Goal: Transaction & Acquisition: Purchase product/service

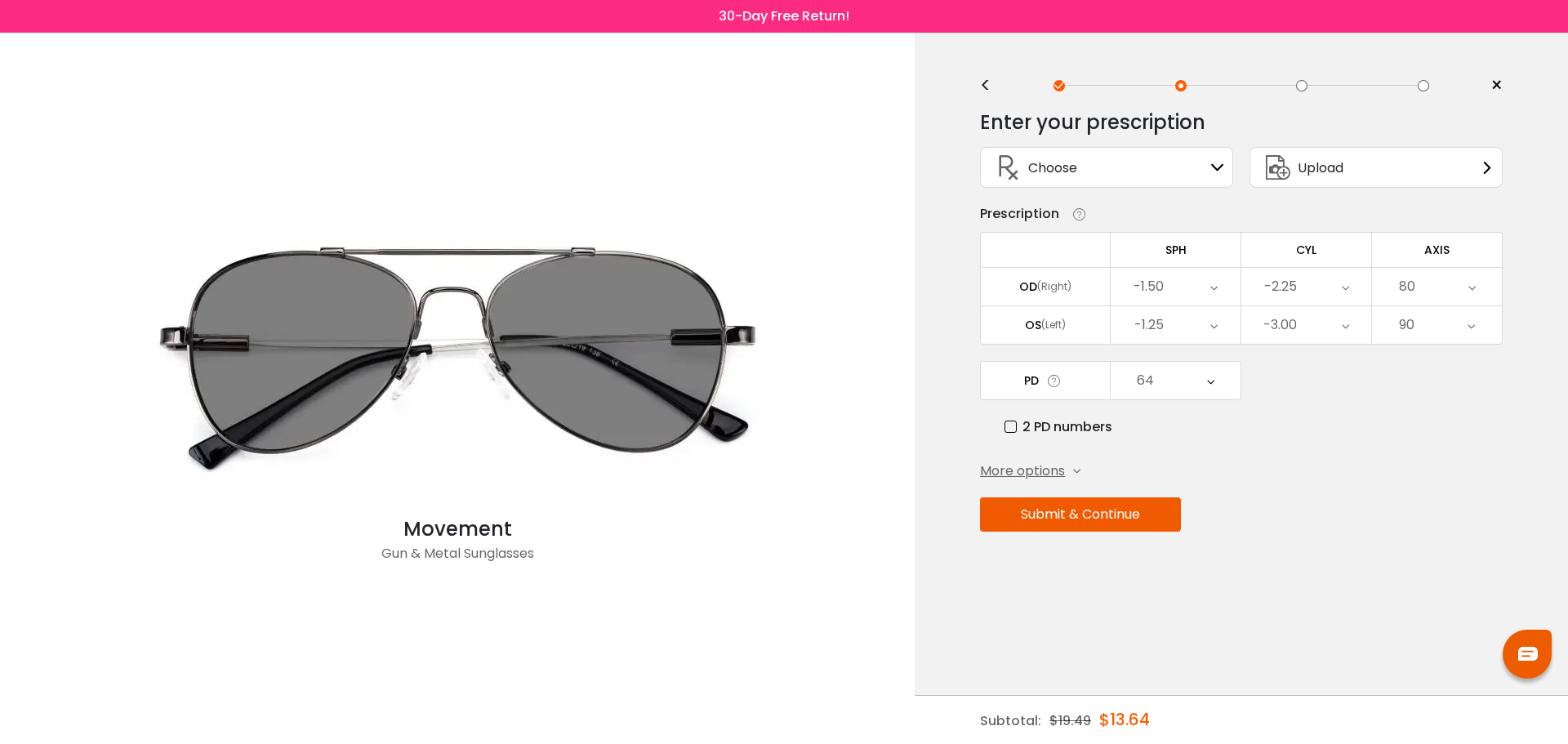
click at [1076, 471] on icon at bounding box center [1076, 471] width 7 height 7
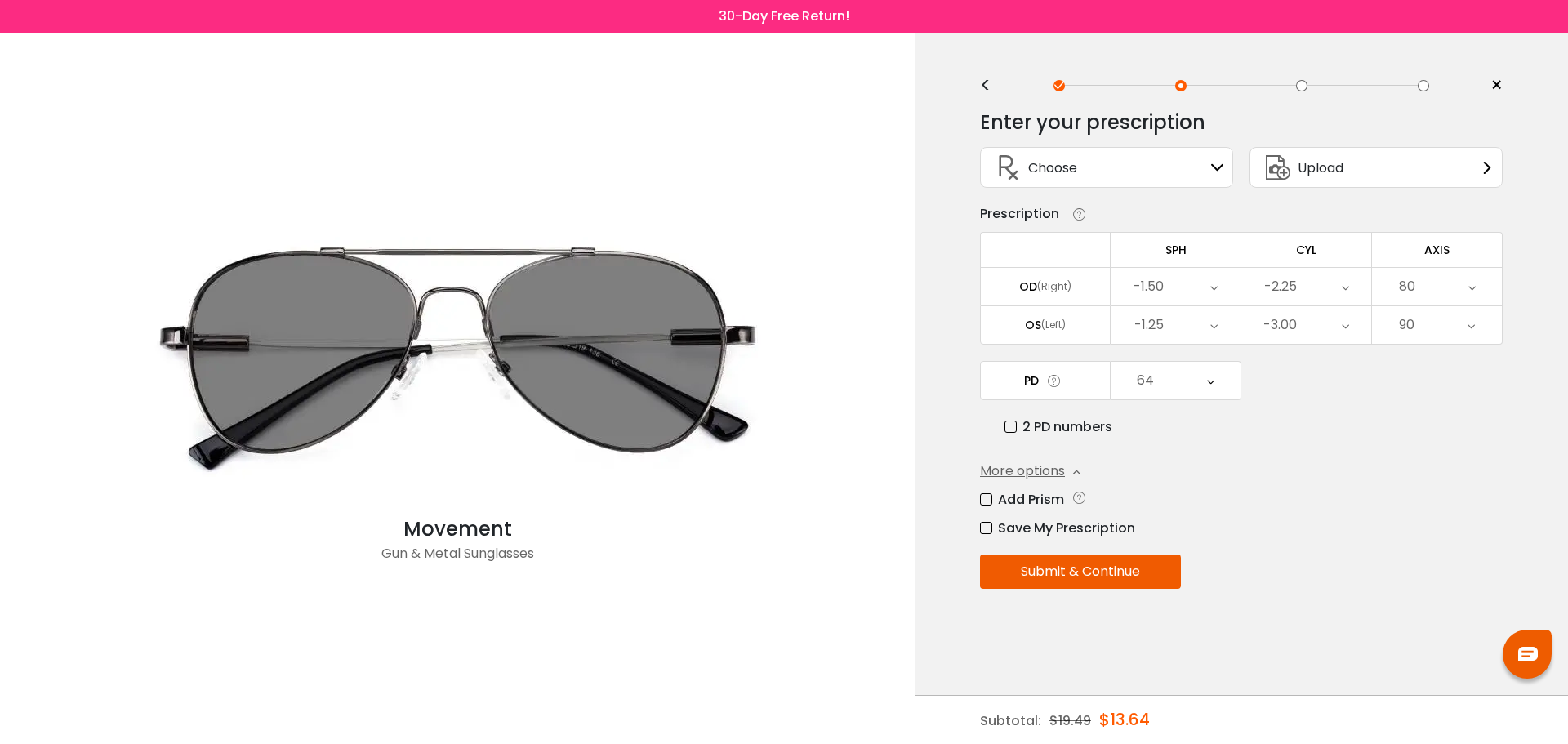
click at [1122, 177] on div "Choose Sign In" at bounding box center [1106, 167] width 235 height 39
click at [1182, 159] on div "Choose Sign In" at bounding box center [1106, 167] width 235 height 39
click at [1299, 170] on span "Upload" at bounding box center [1321, 168] width 46 height 21
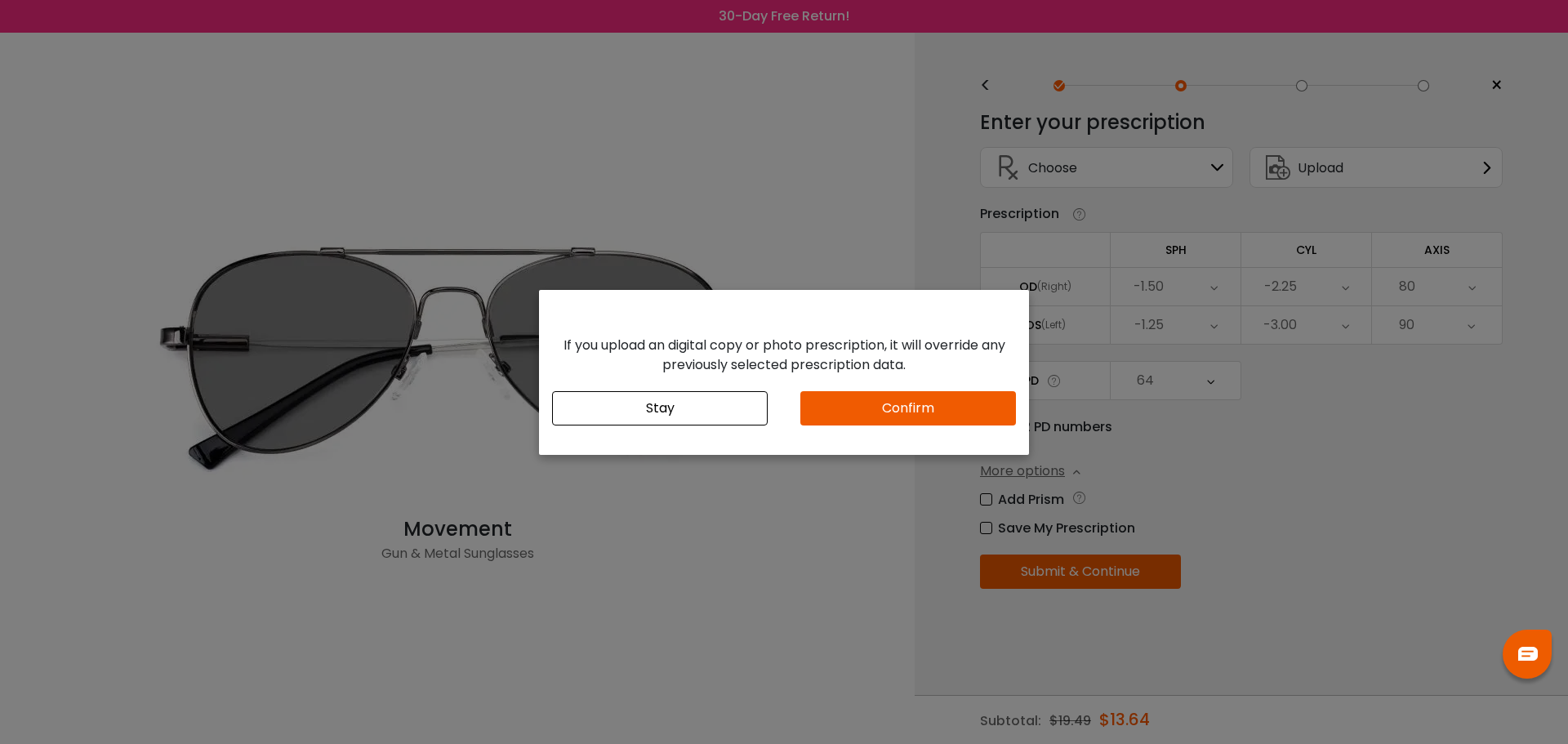
click at [715, 412] on button "Stay" at bounding box center [659, 408] width 215 height 35
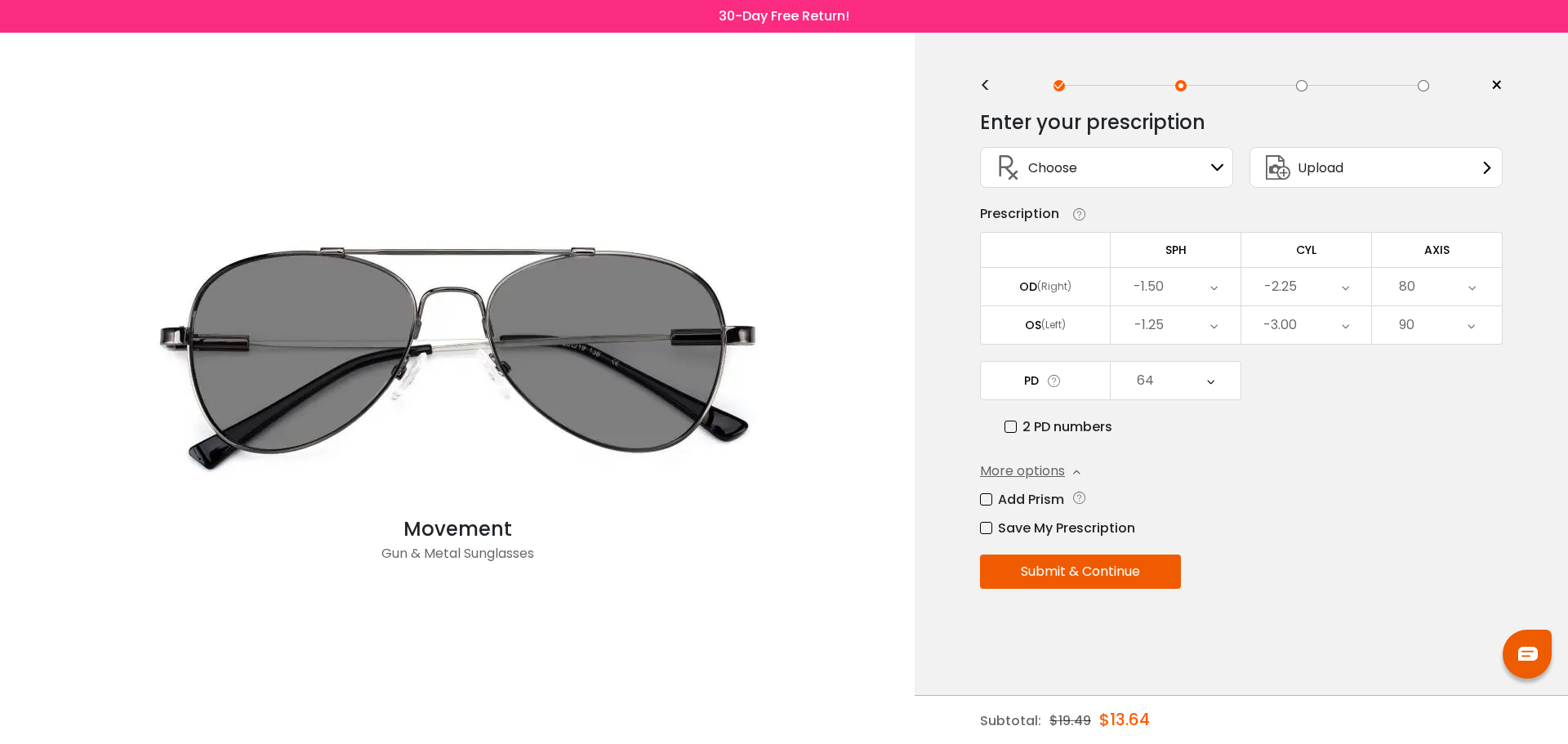
click at [1127, 166] on div "Choose Sign In" at bounding box center [1106, 167] width 235 height 39
click at [1127, 169] on div "Choose Sign In" at bounding box center [1106, 167] width 235 height 39
click at [1160, 292] on div "-1.50" at bounding box center [1149, 286] width 30 height 33
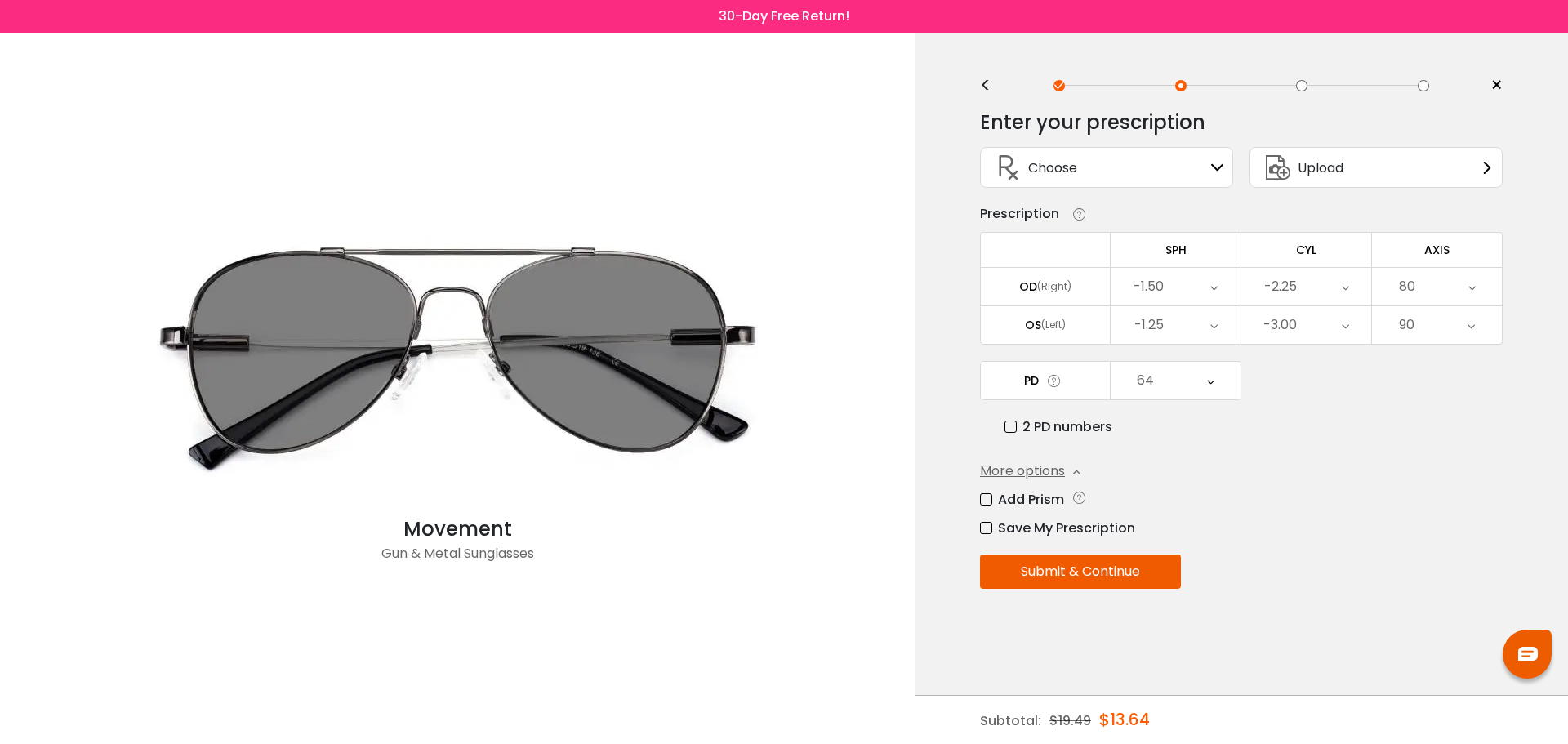
scroll to position [2070, 0]
click at [1279, 426] on div "2 PD numbers" at bounding box center [1254, 426] width 499 height 21
click at [1116, 573] on button "Submit & Continue" at bounding box center [1080, 572] width 201 height 35
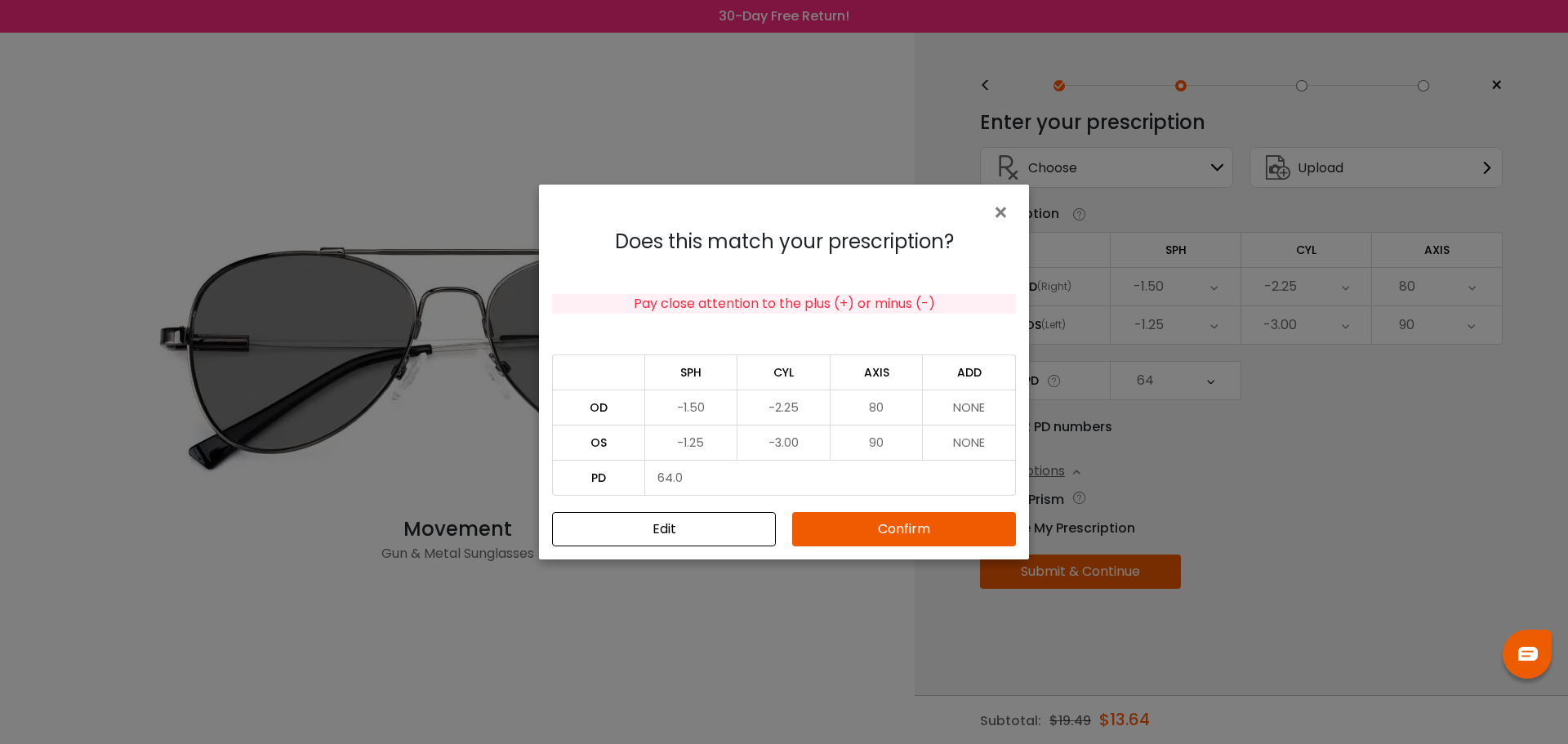
click at [909, 528] on button "Confirm" at bounding box center [904, 529] width 223 height 35
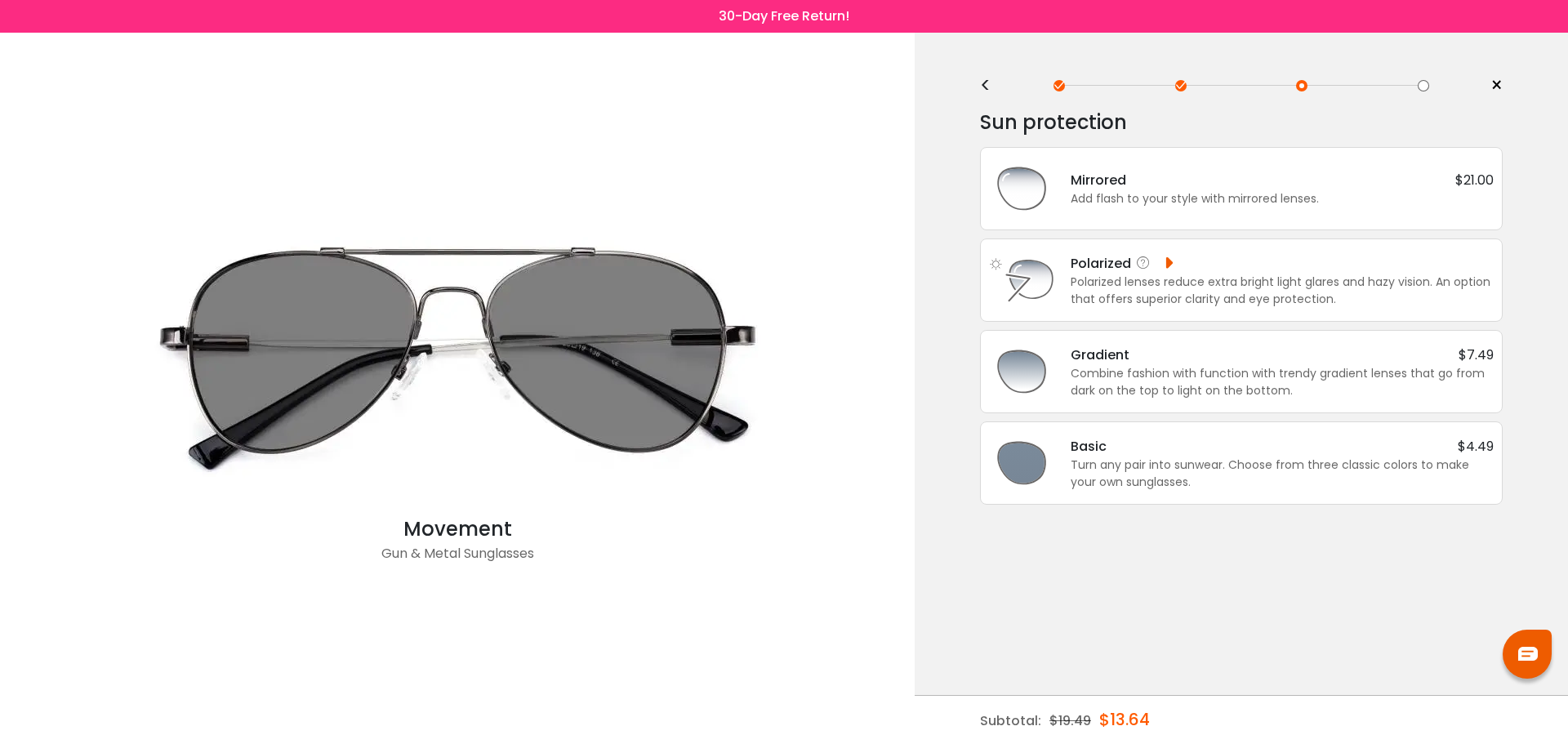
click at [1204, 305] on div "Polarized lenses reduce extra bright light glares and hazy vision. An option th…" at bounding box center [1282, 291] width 423 height 35
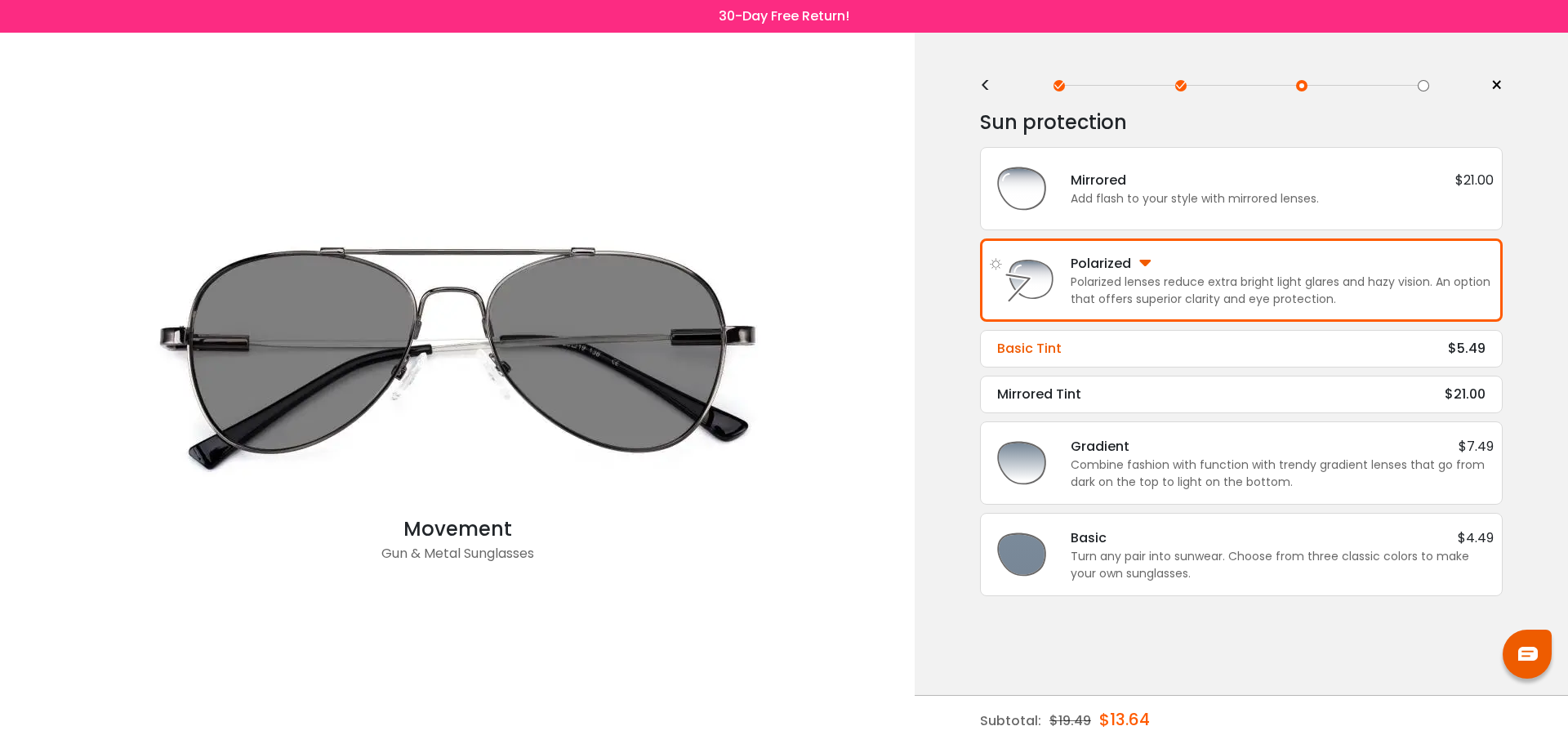
click at [1204, 345] on div "Basic Tint $5.49" at bounding box center [1241, 349] width 489 height 20
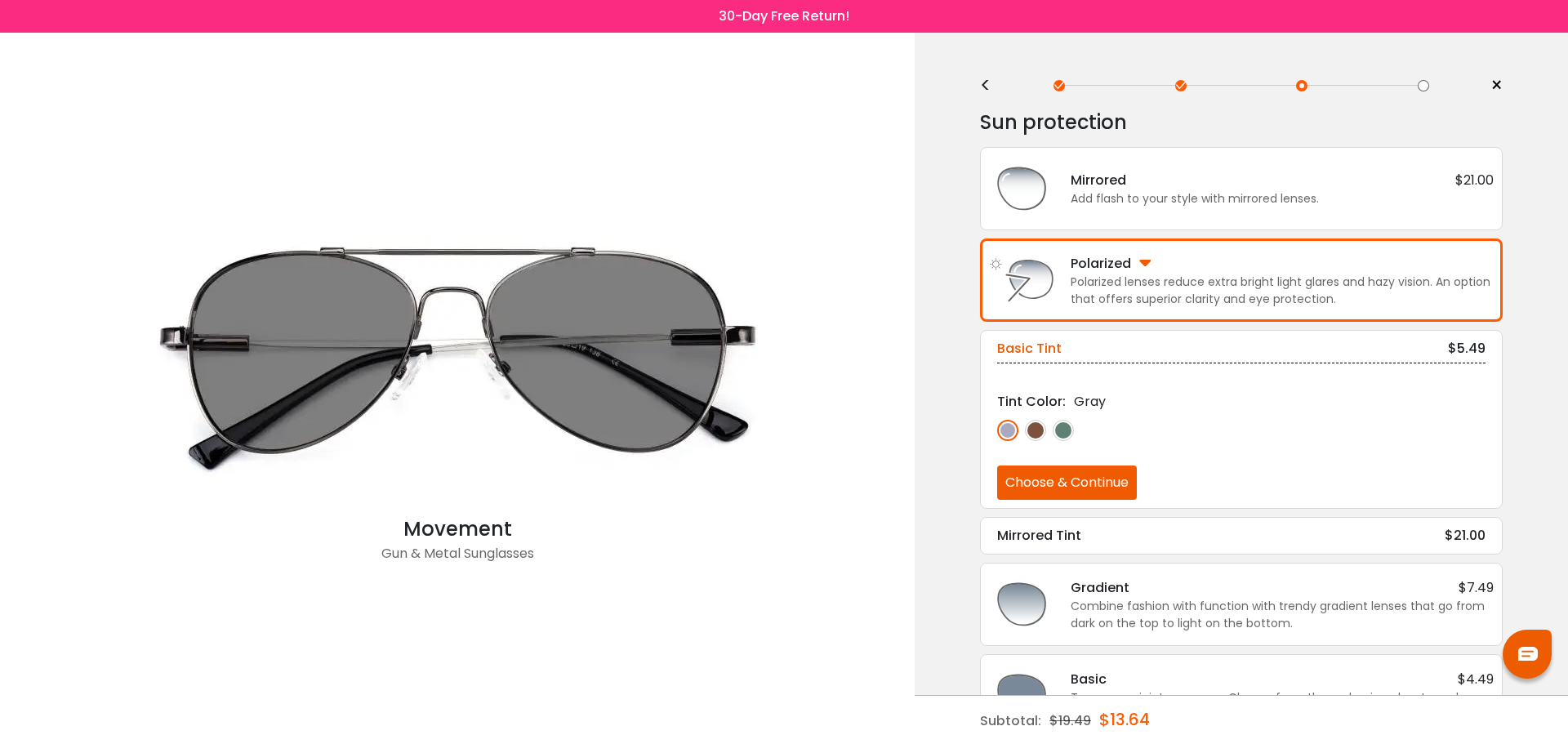
click at [1035, 435] on img at bounding box center [1035, 430] width 21 height 21
click at [1067, 430] on img at bounding box center [1063, 430] width 21 height 21
click at [1013, 427] on img at bounding box center [1007, 430] width 21 height 21
click at [1093, 553] on div "Mirrored Tint $21.00 Tint Color: Gray Choose & Continue" at bounding box center [1241, 536] width 522 height 38
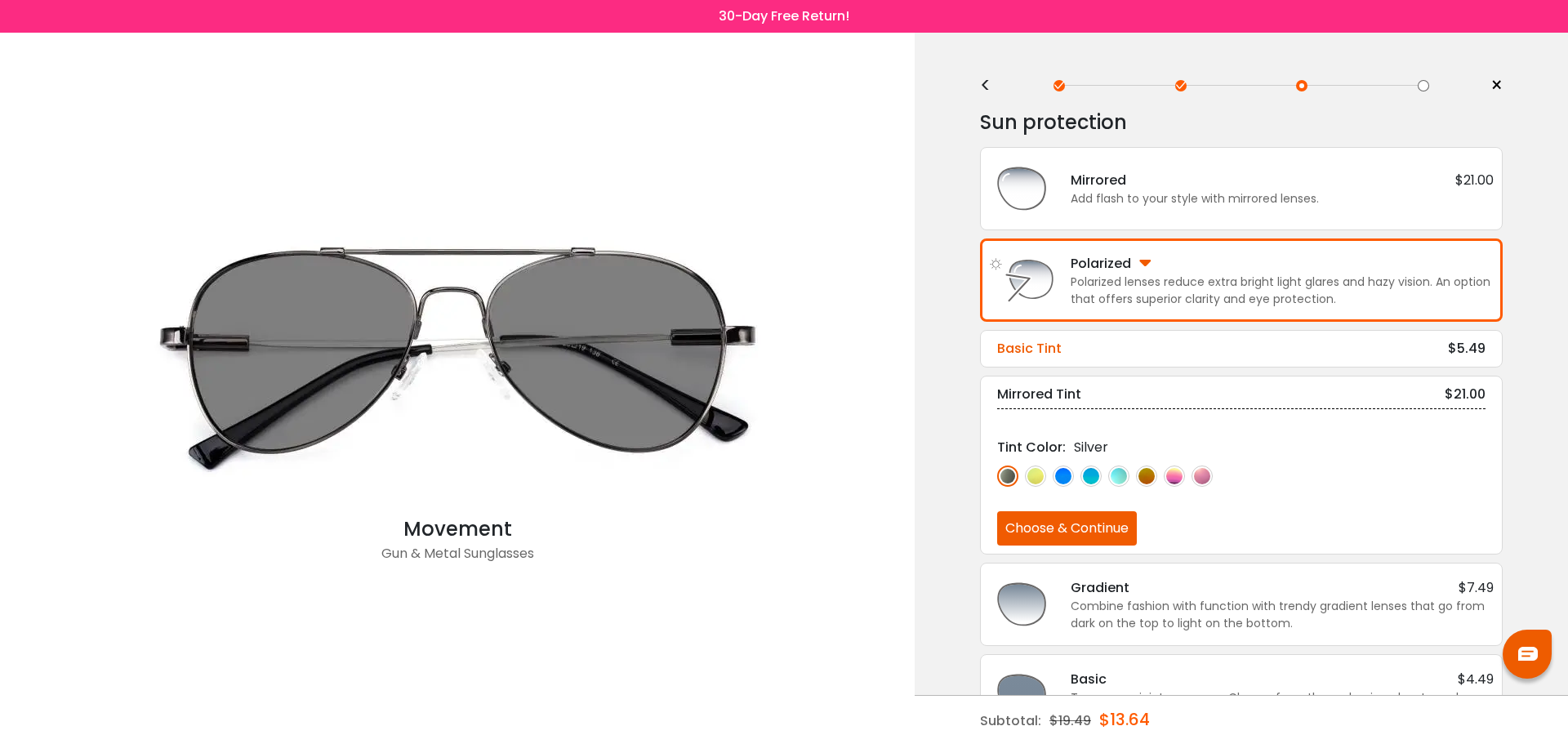
click at [1103, 343] on div "Basic Tint $5.49" at bounding box center [1241, 349] width 489 height 20
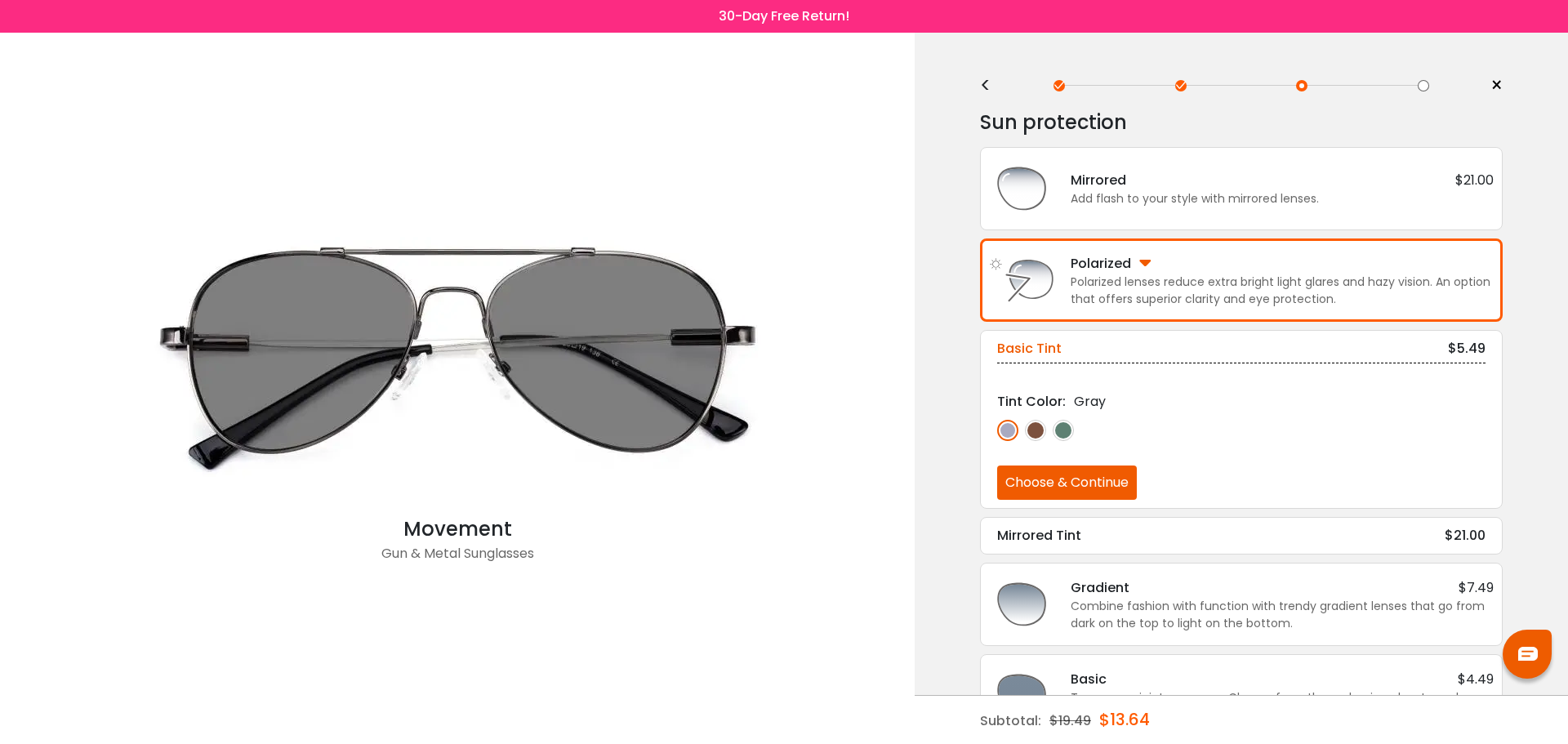
click at [1009, 431] on img at bounding box center [1007, 430] width 21 height 21
click at [1085, 484] on button "Choose & Continue" at bounding box center [1067, 483] width 140 height 35
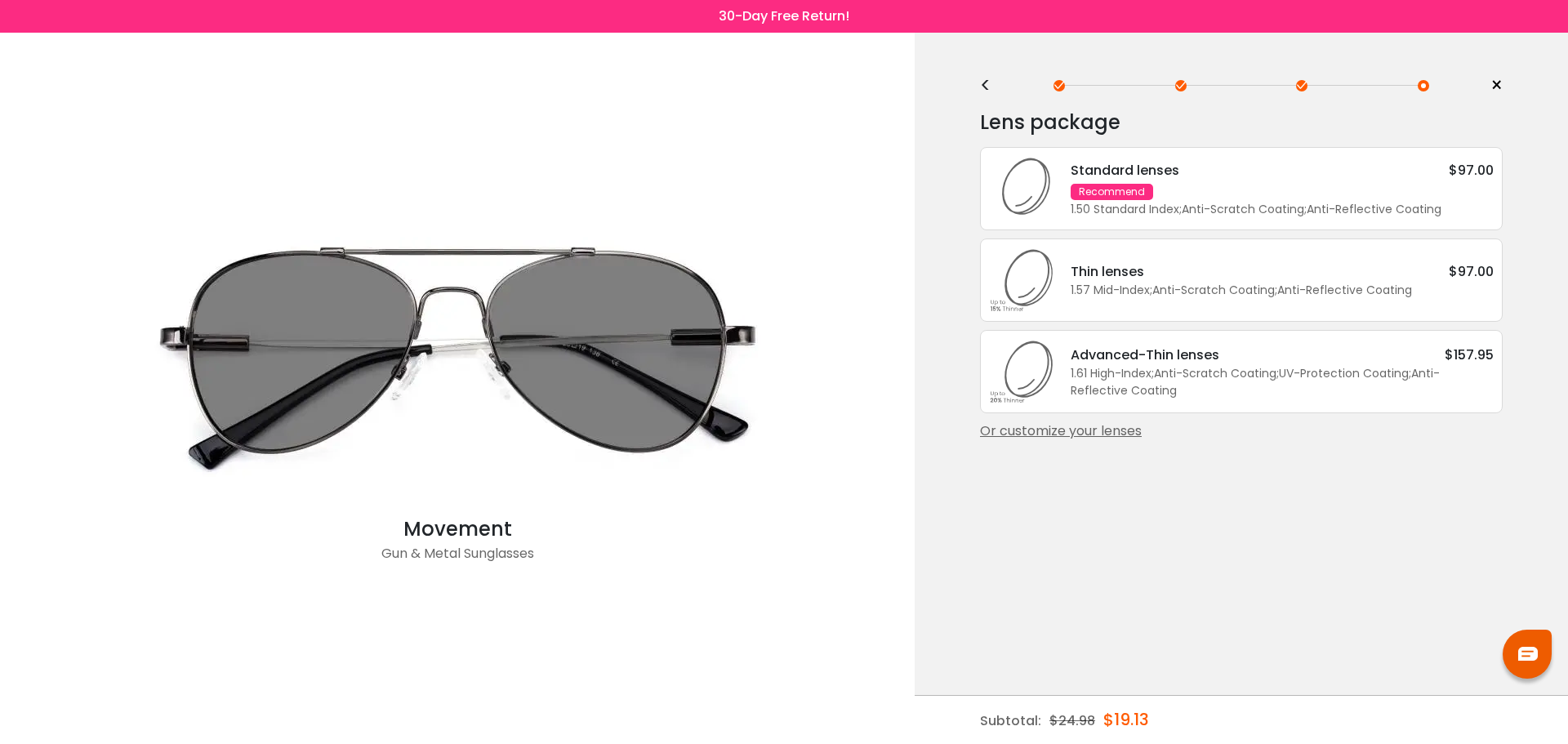
click at [1099, 425] on div "Or customize your lenses" at bounding box center [1241, 431] width 522 height 20
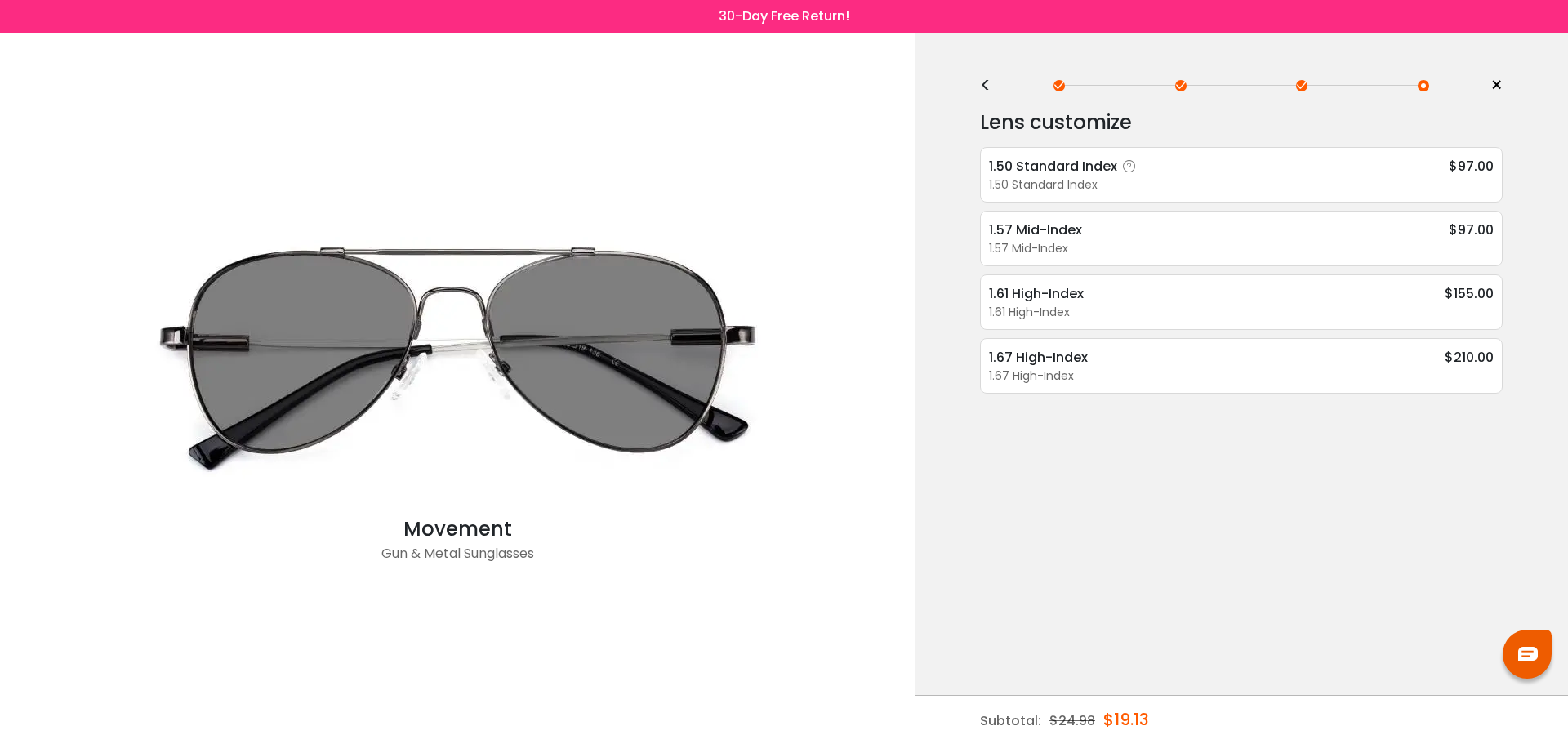
click at [1435, 180] on div "1.50 Standard Index" at bounding box center [1241, 185] width 504 height 17
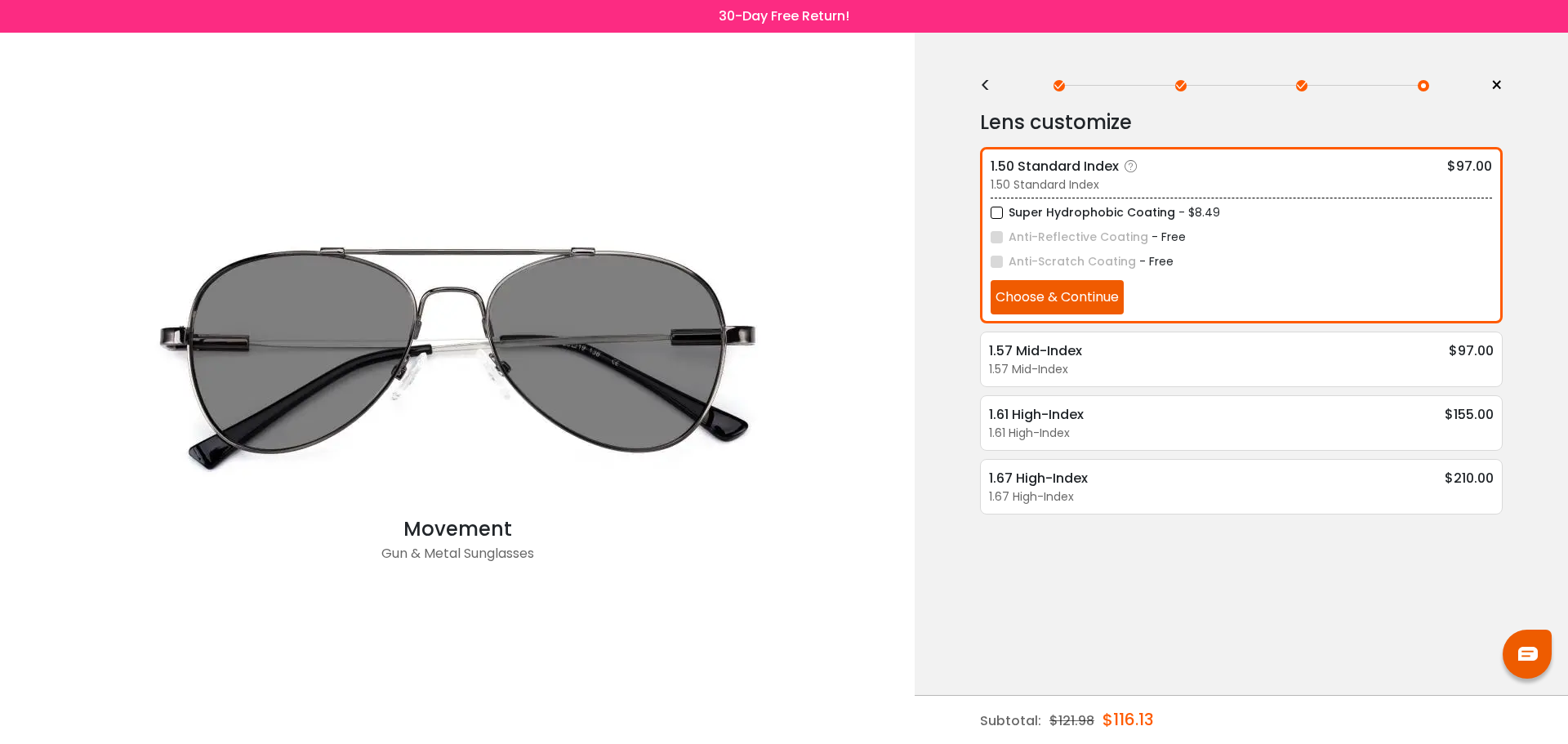
click at [1107, 305] on button "Choose & Continue" at bounding box center [1058, 297] width 133 height 35
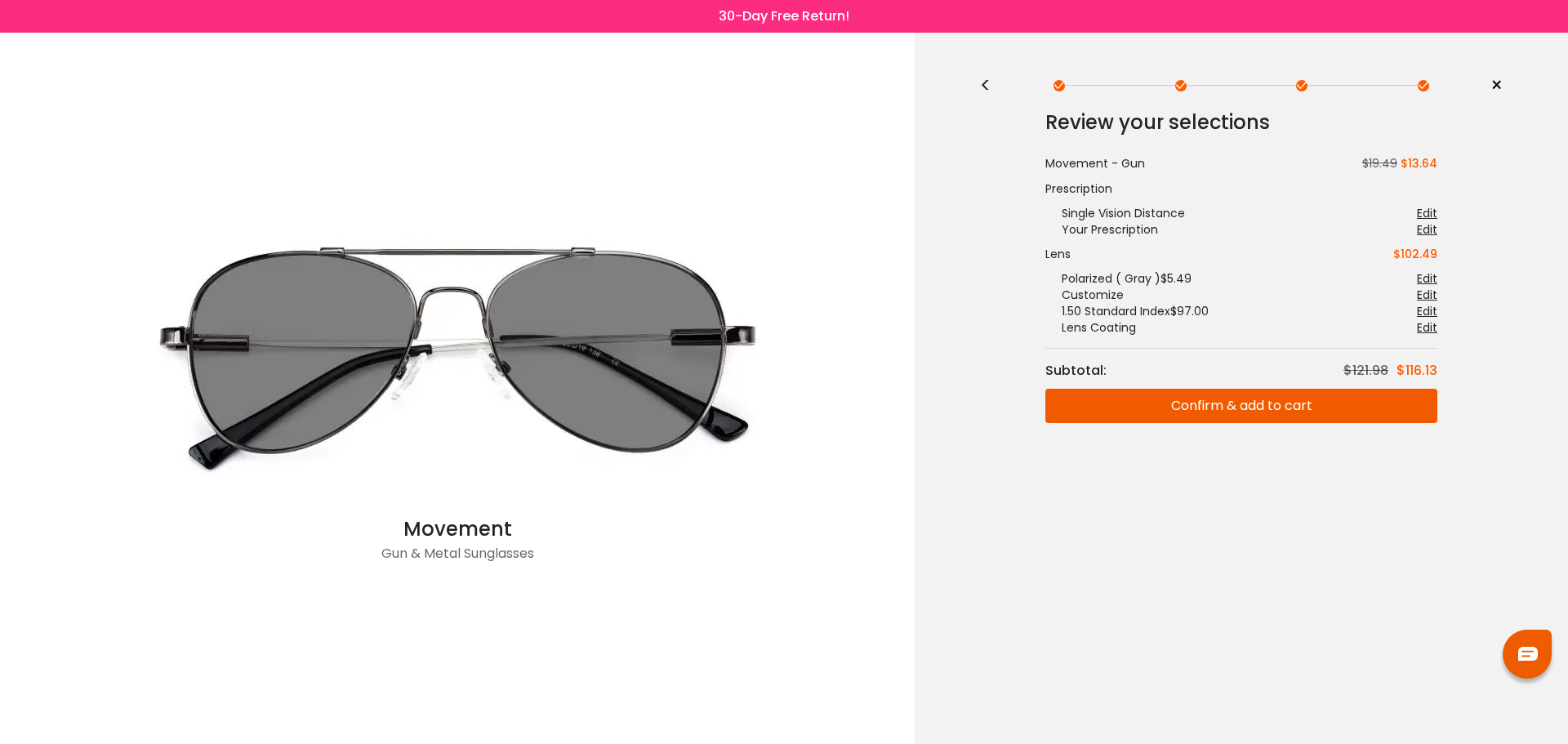
click at [1501, 81] on span "×" at bounding box center [1497, 85] width 12 height 25
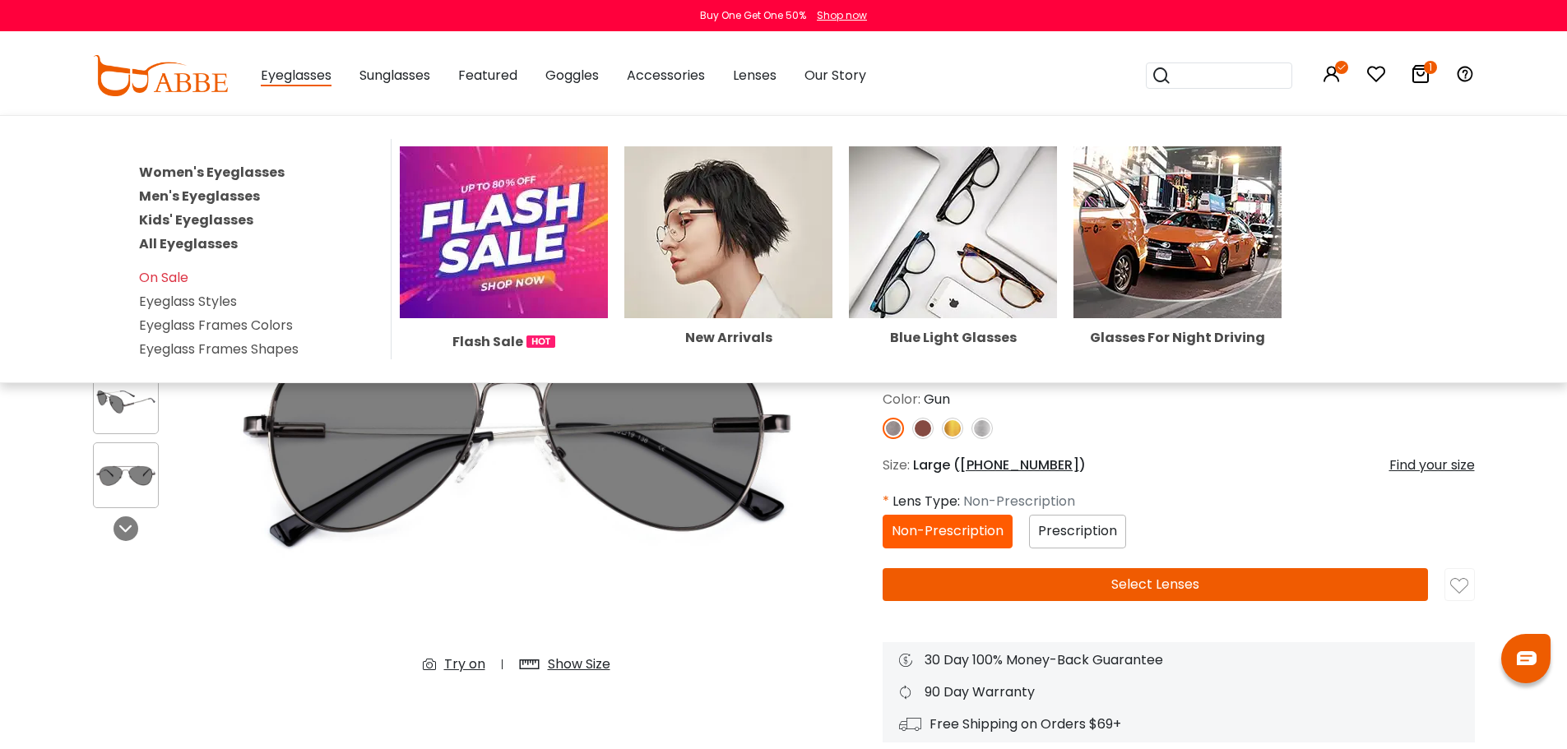
click at [206, 198] on link "Men's Eyeglasses" at bounding box center [199, 196] width 121 height 19
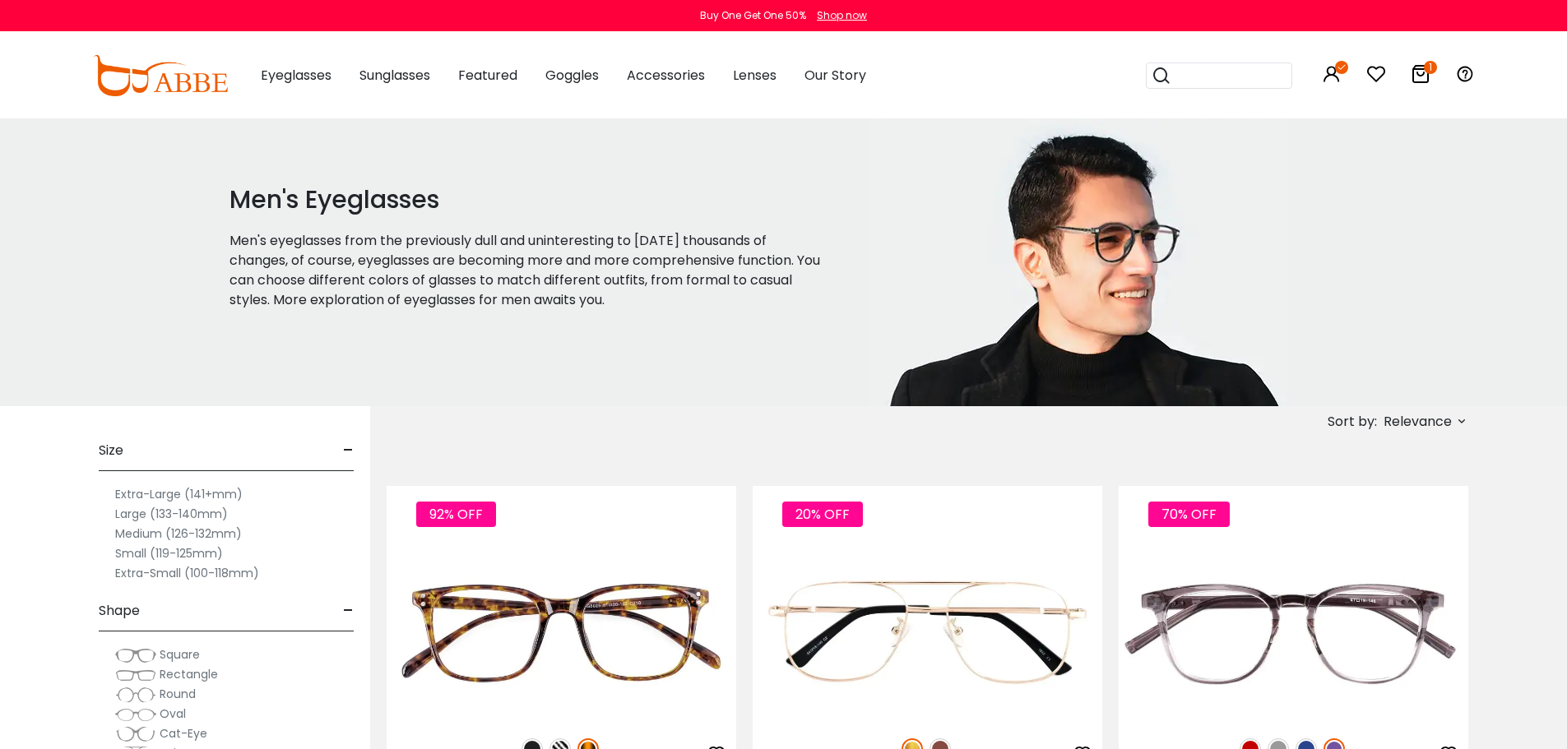
click at [145, 512] on label "Large (133-140mm)" at bounding box center [171, 514] width 113 height 20
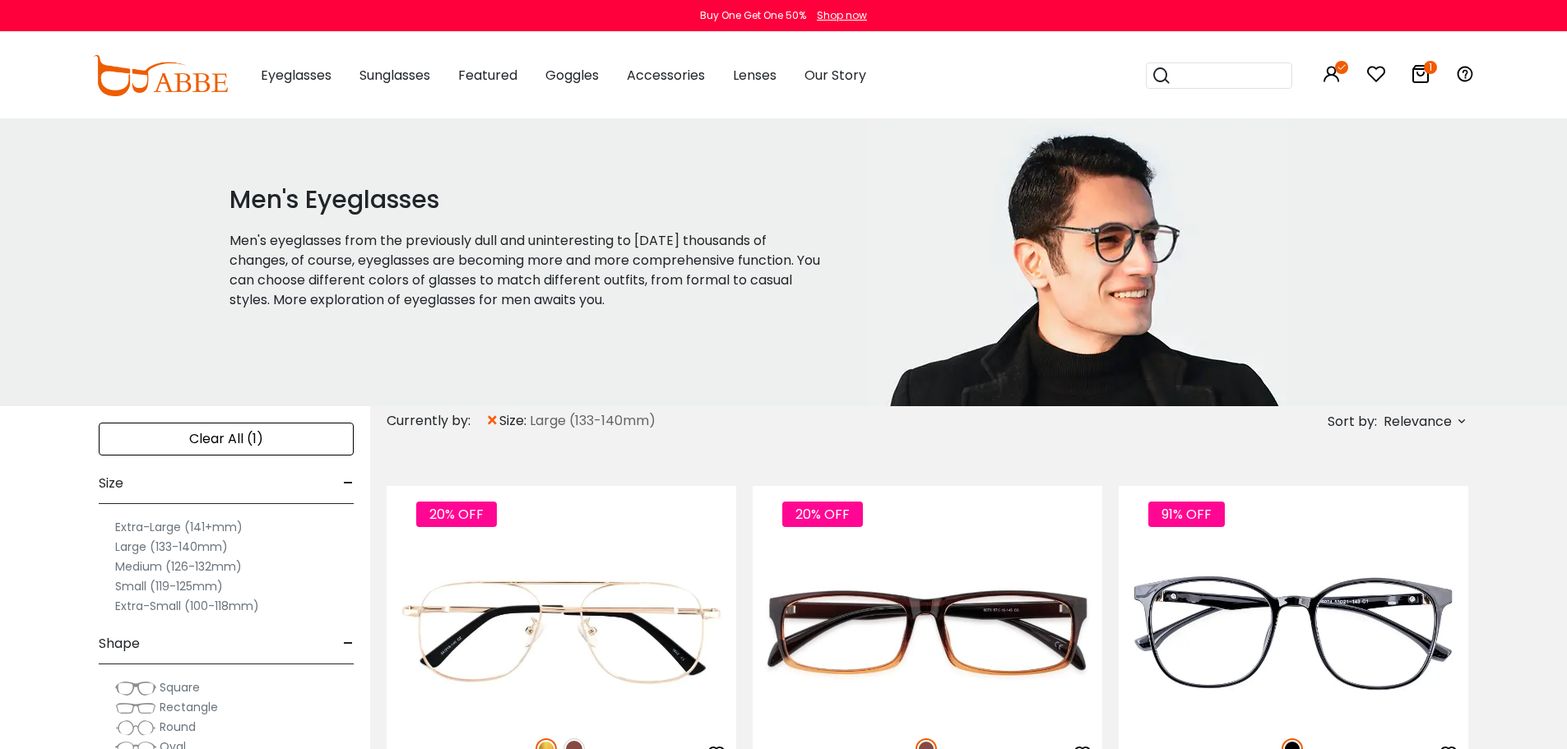
click at [1432, 418] on span "Relevance" at bounding box center [1418, 422] width 68 height 30
click at [1363, 531] on label "Prices Low To High" at bounding box center [1400, 528] width 118 height 20
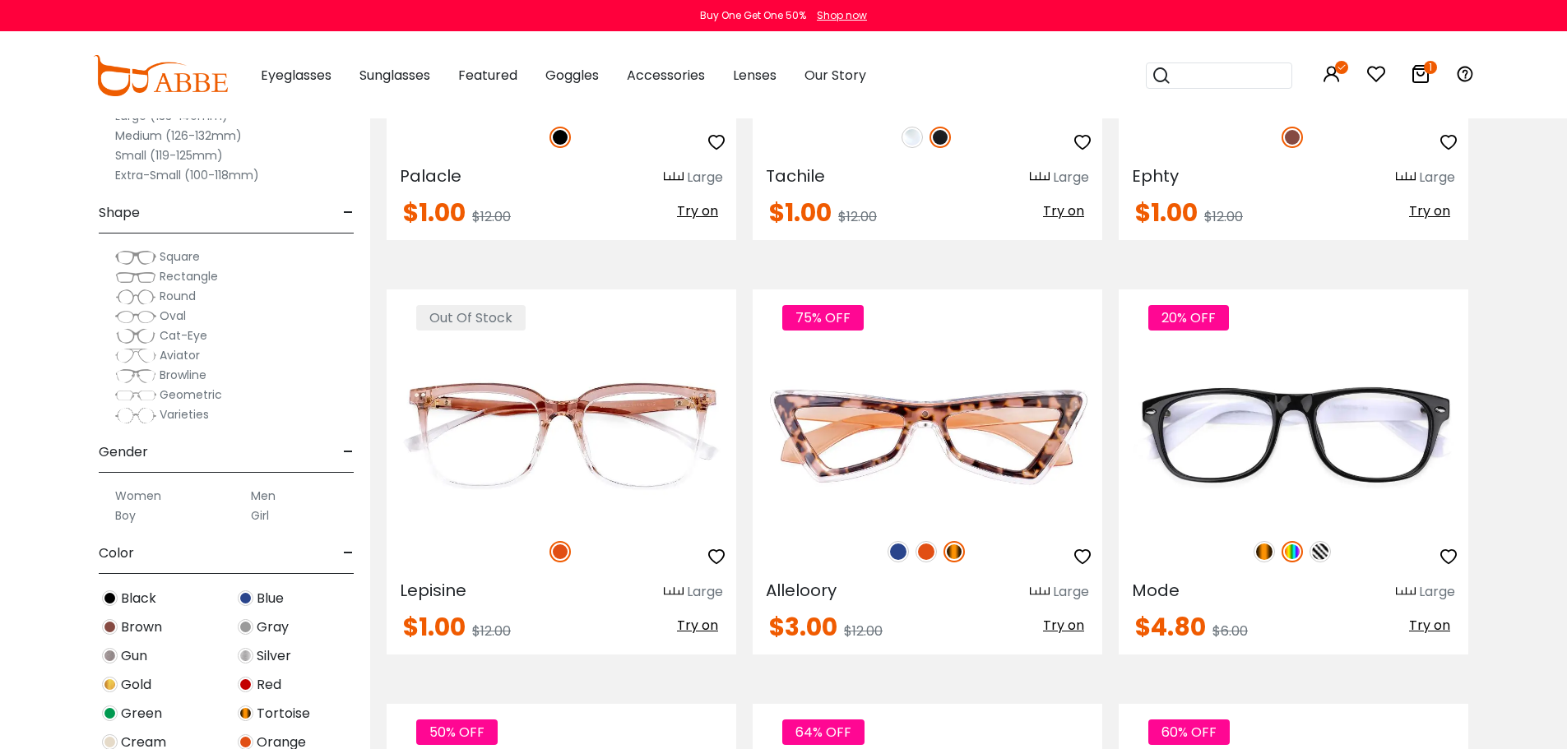
scroll to position [2341, 0]
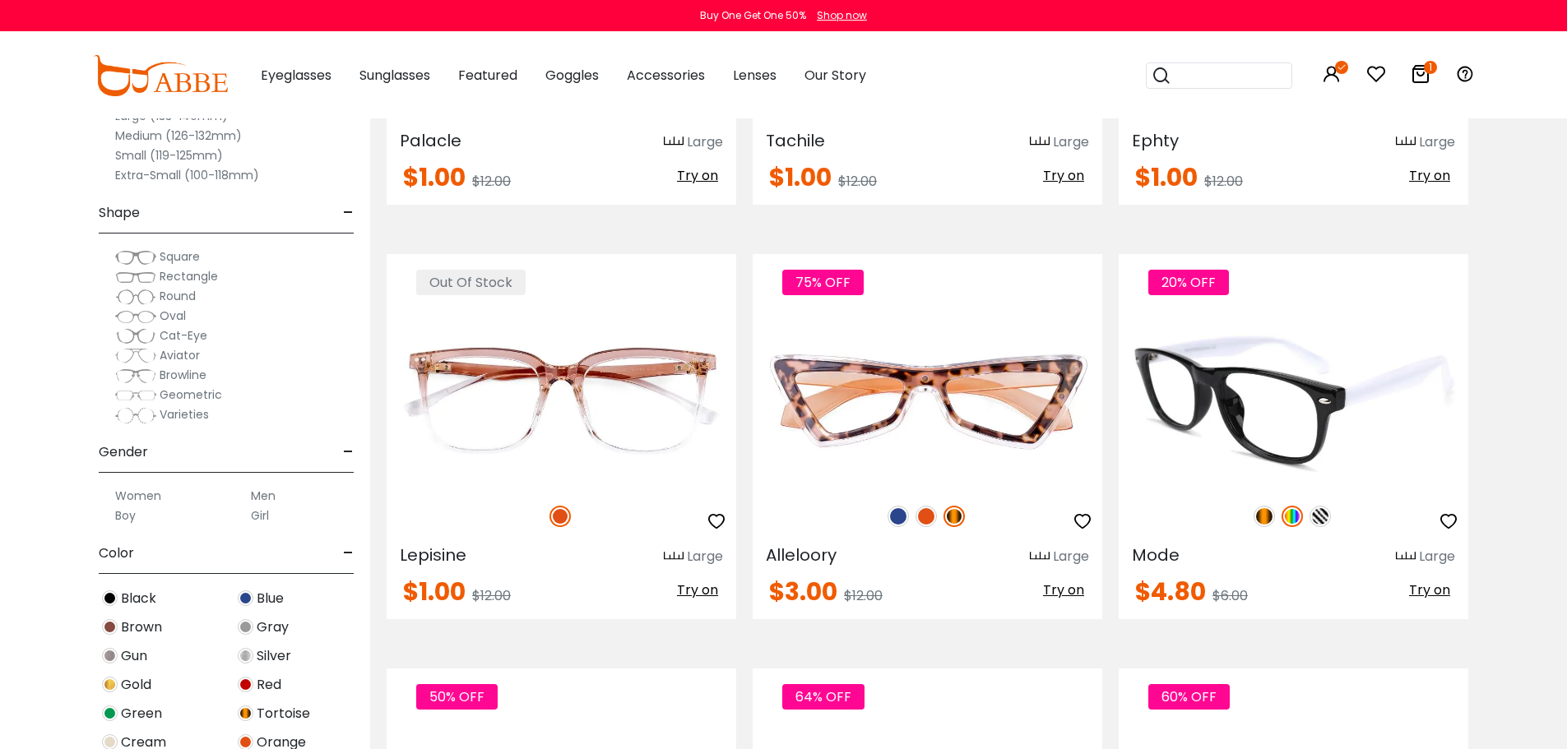
click at [1326, 516] on img at bounding box center [1319, 516] width 21 height 21
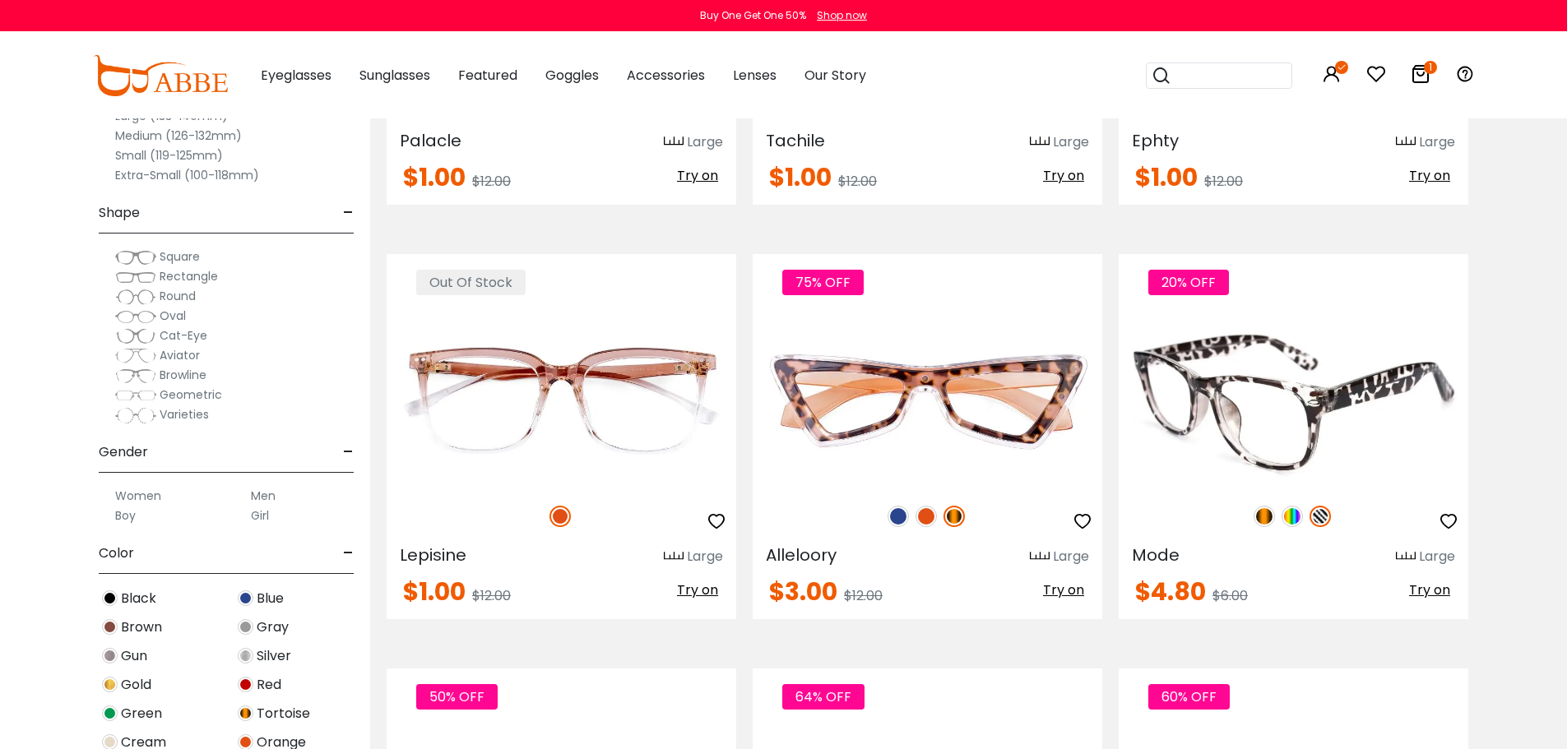
click at [1268, 514] on img at bounding box center [1264, 516] width 21 height 21
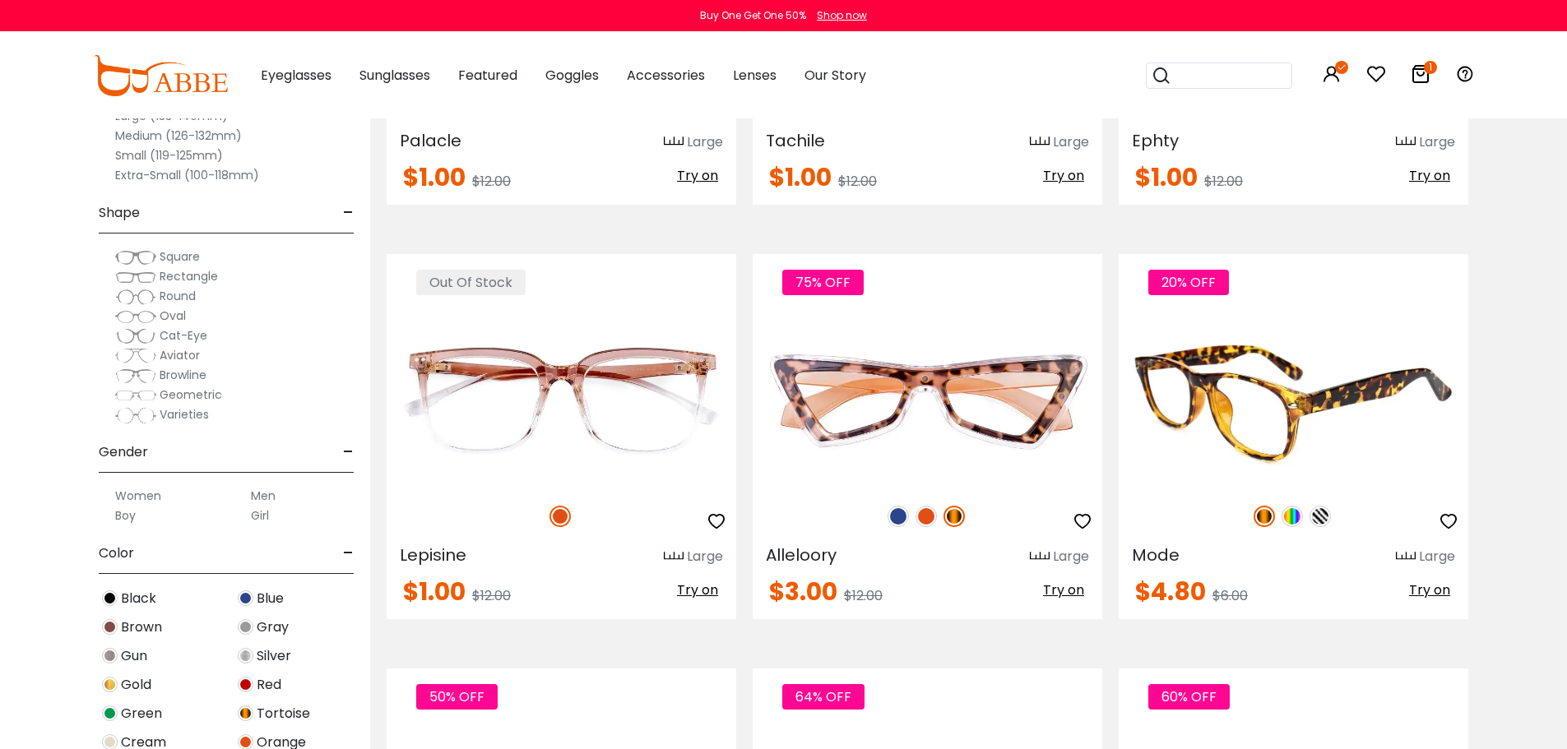
click at [1288, 514] on img at bounding box center [1292, 516] width 21 height 21
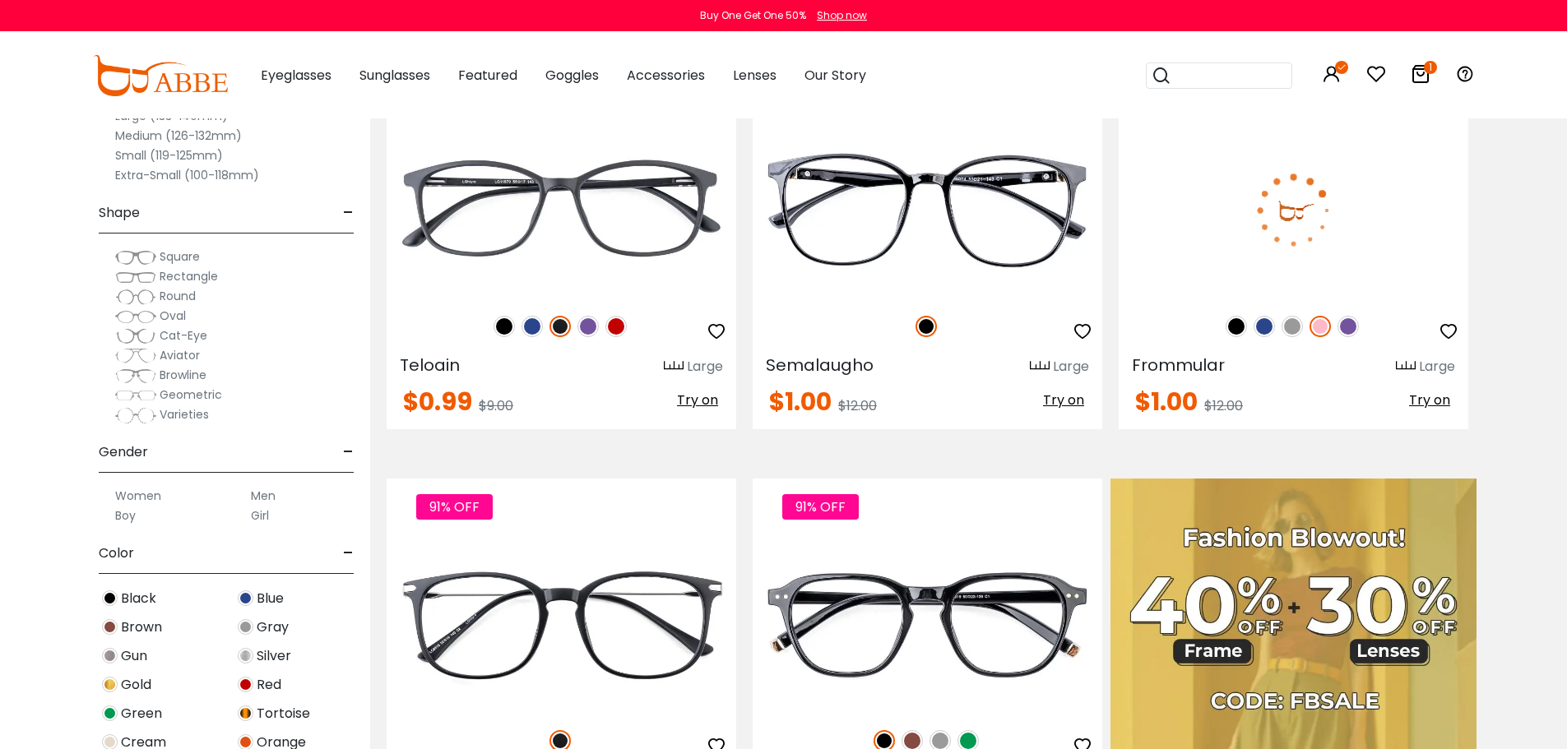
scroll to position [418, 0]
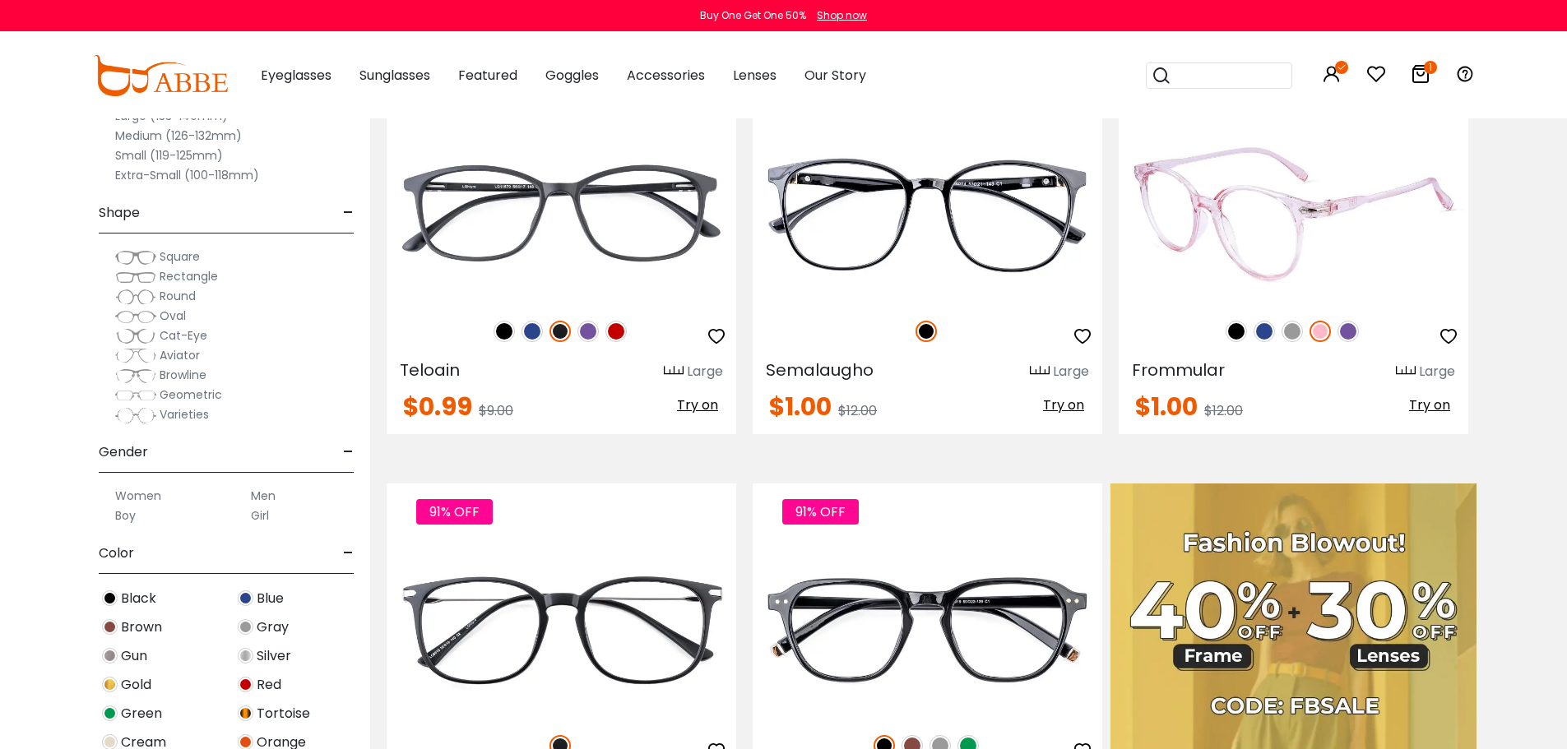
click at [1239, 330] on img at bounding box center [1236, 331] width 21 height 21
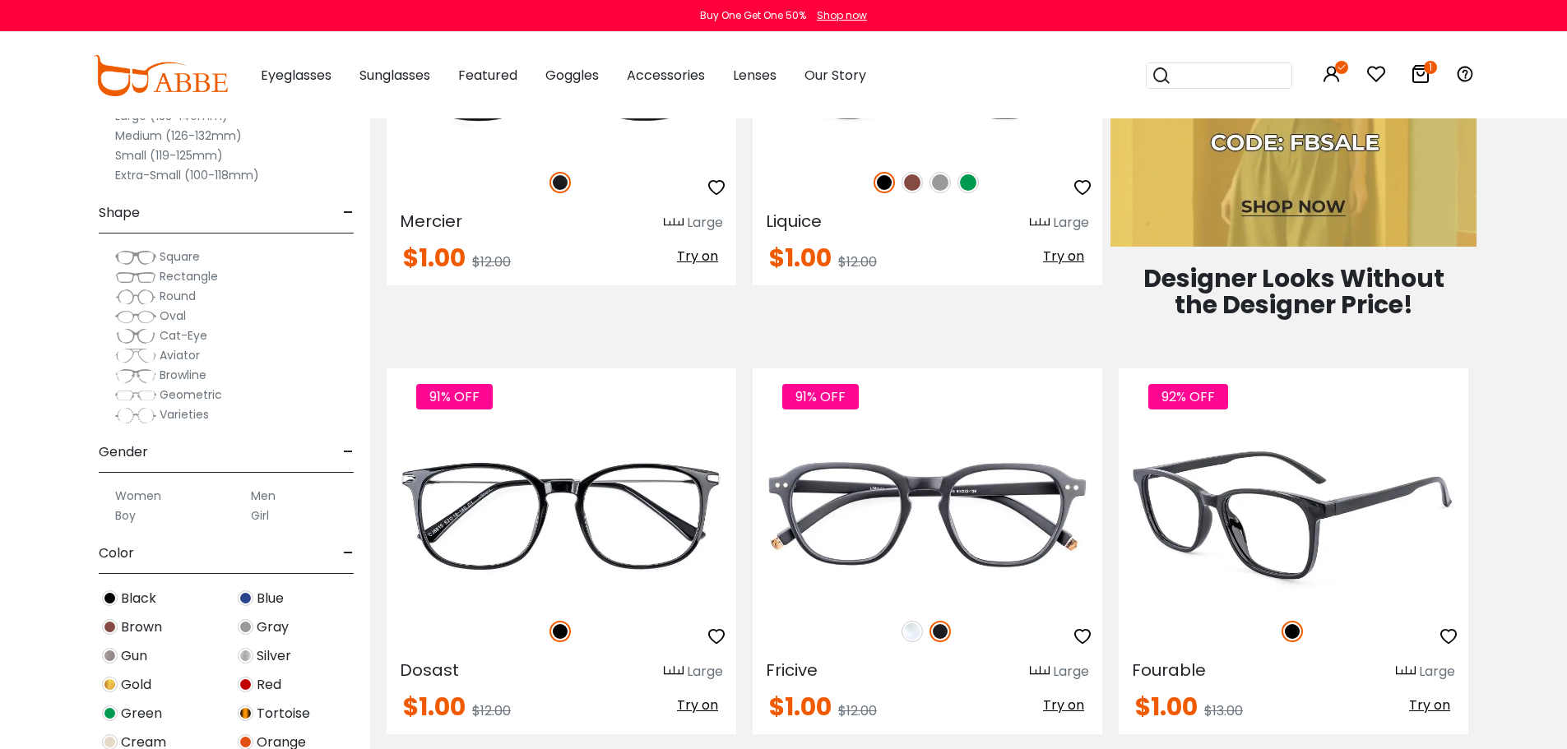
scroll to position [994, 0]
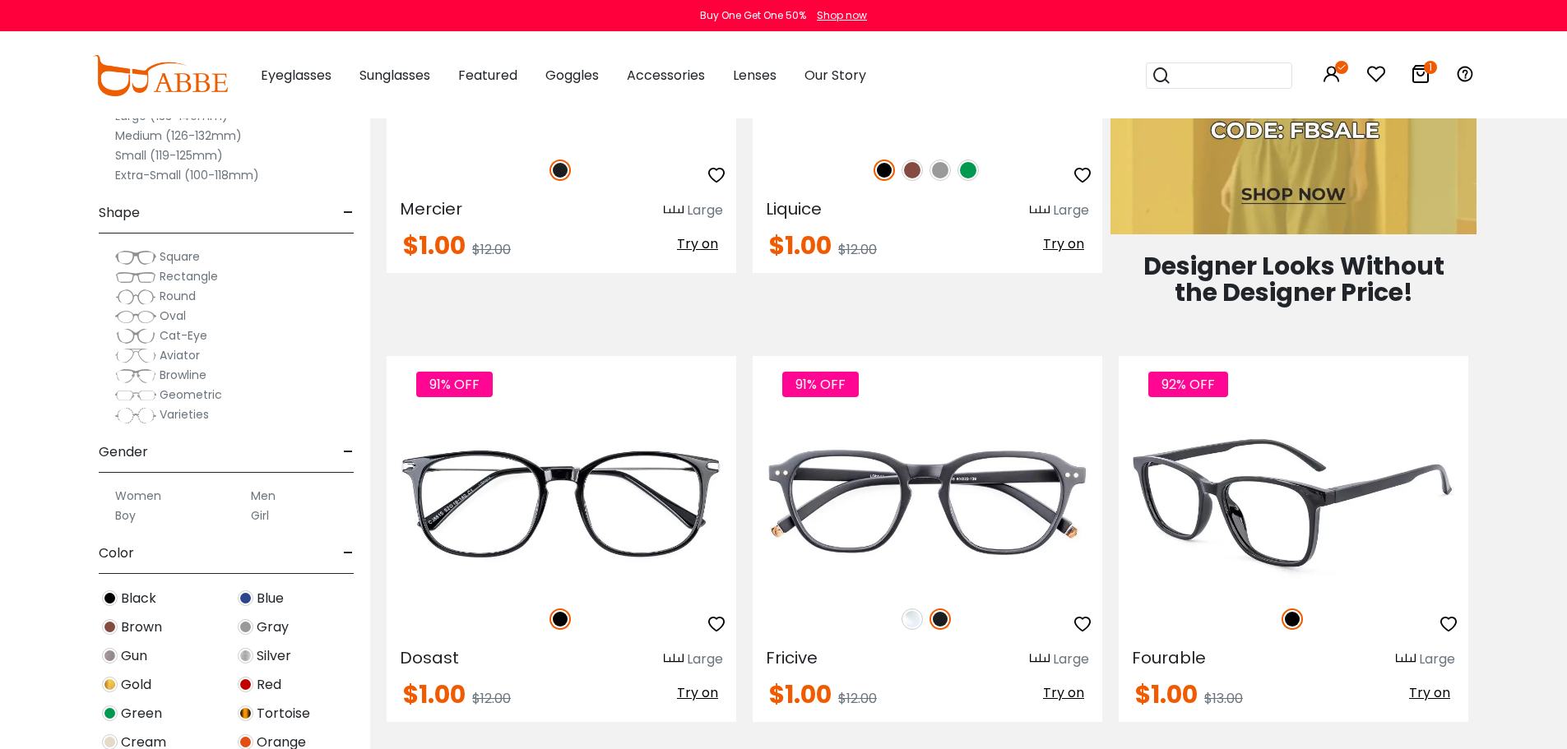
click at [1376, 475] on img at bounding box center [1294, 502] width 350 height 175
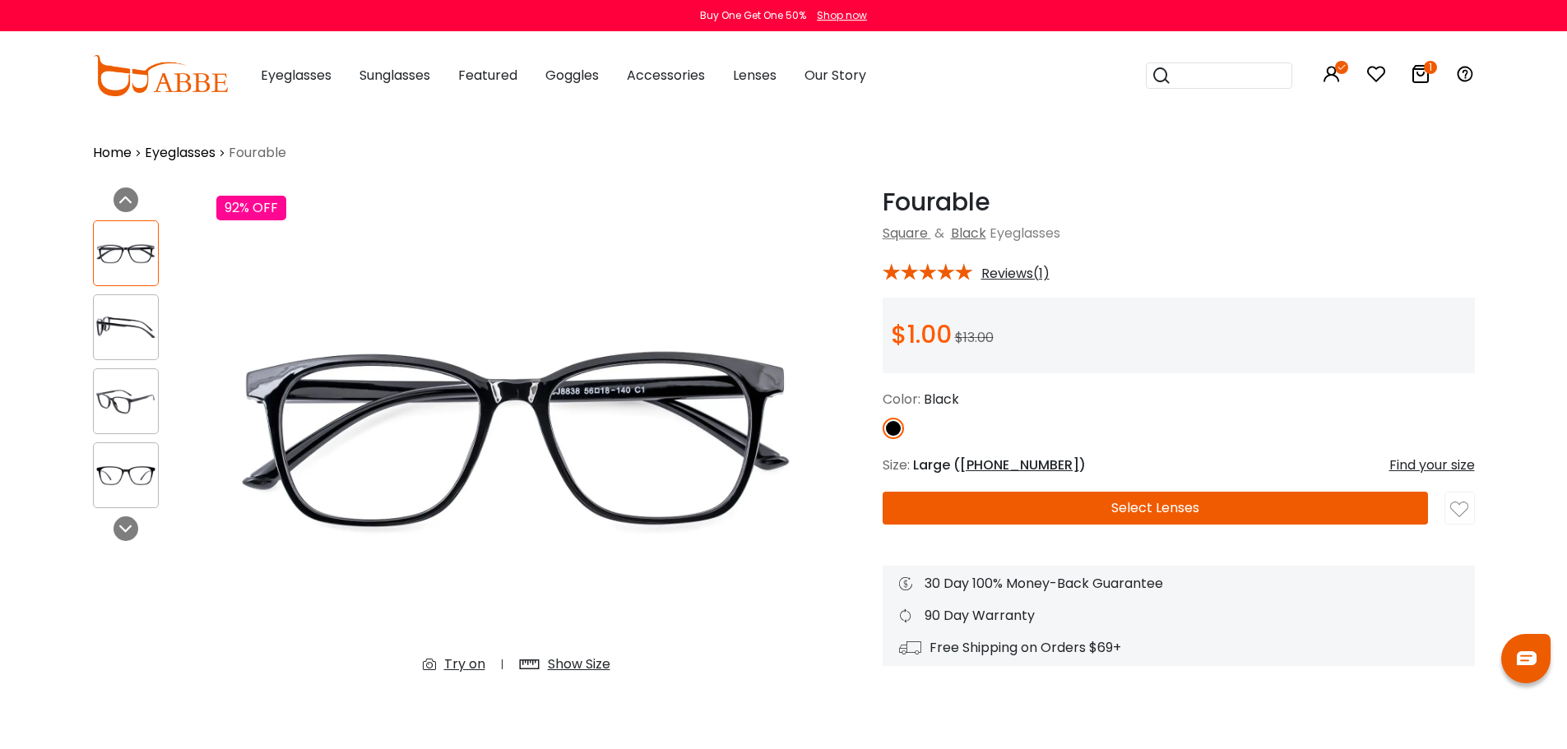
click at [1128, 506] on button "Select Lenses" at bounding box center [1155, 508] width 545 height 33
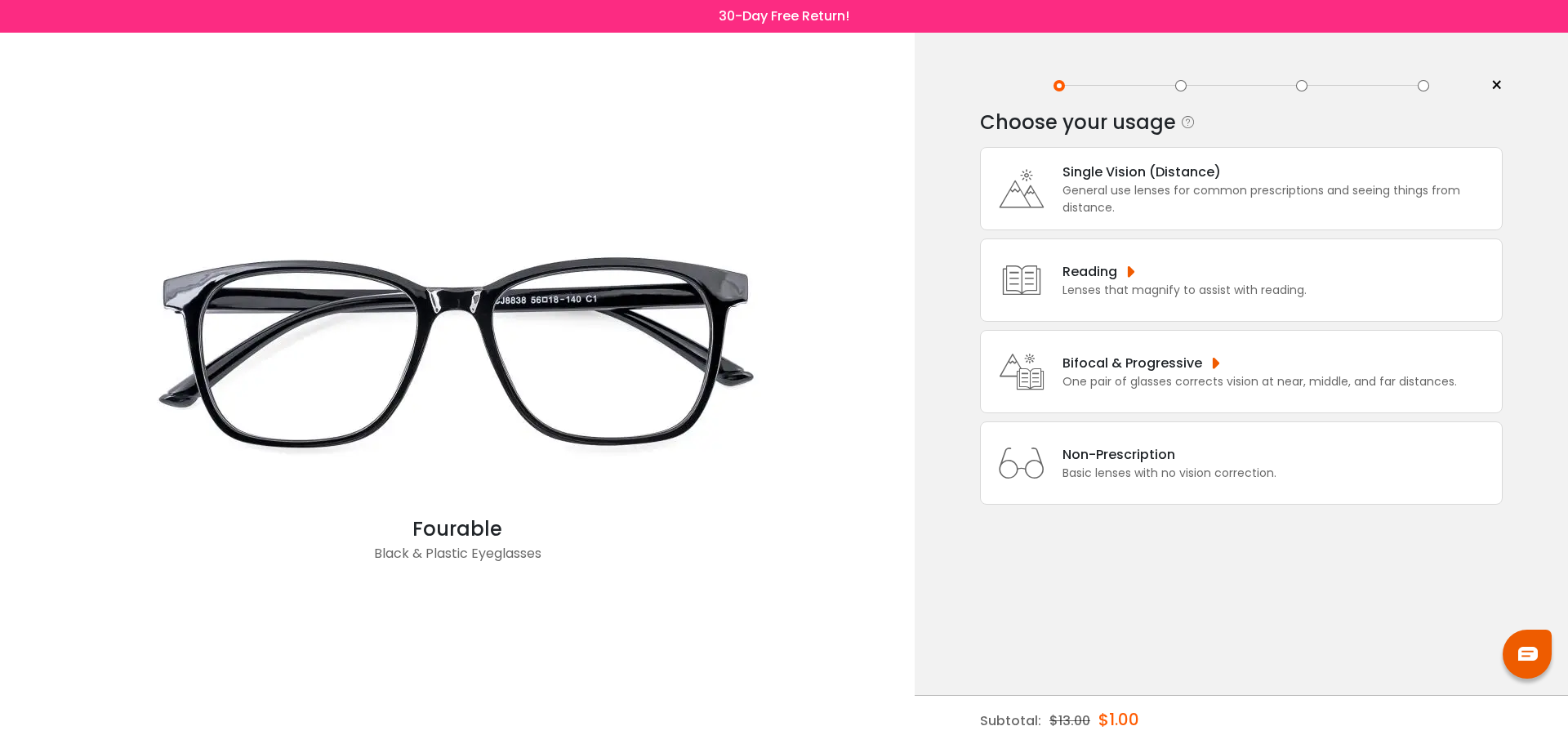
click at [1212, 194] on div "General use lenses for common prescriptions and seeing things from distance." at bounding box center [1278, 199] width 431 height 35
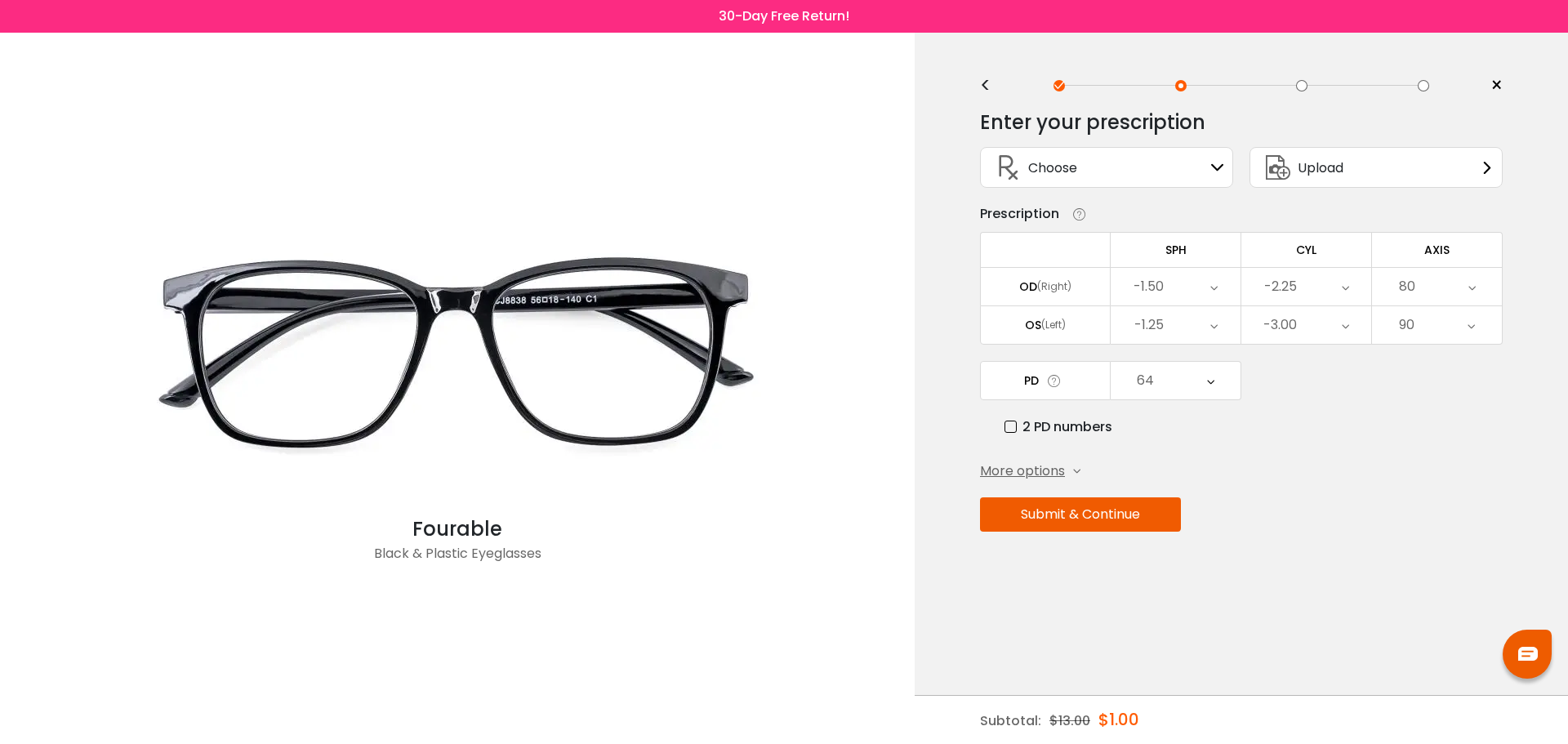
click at [1116, 517] on button "Submit & Continue" at bounding box center [1080, 515] width 201 height 35
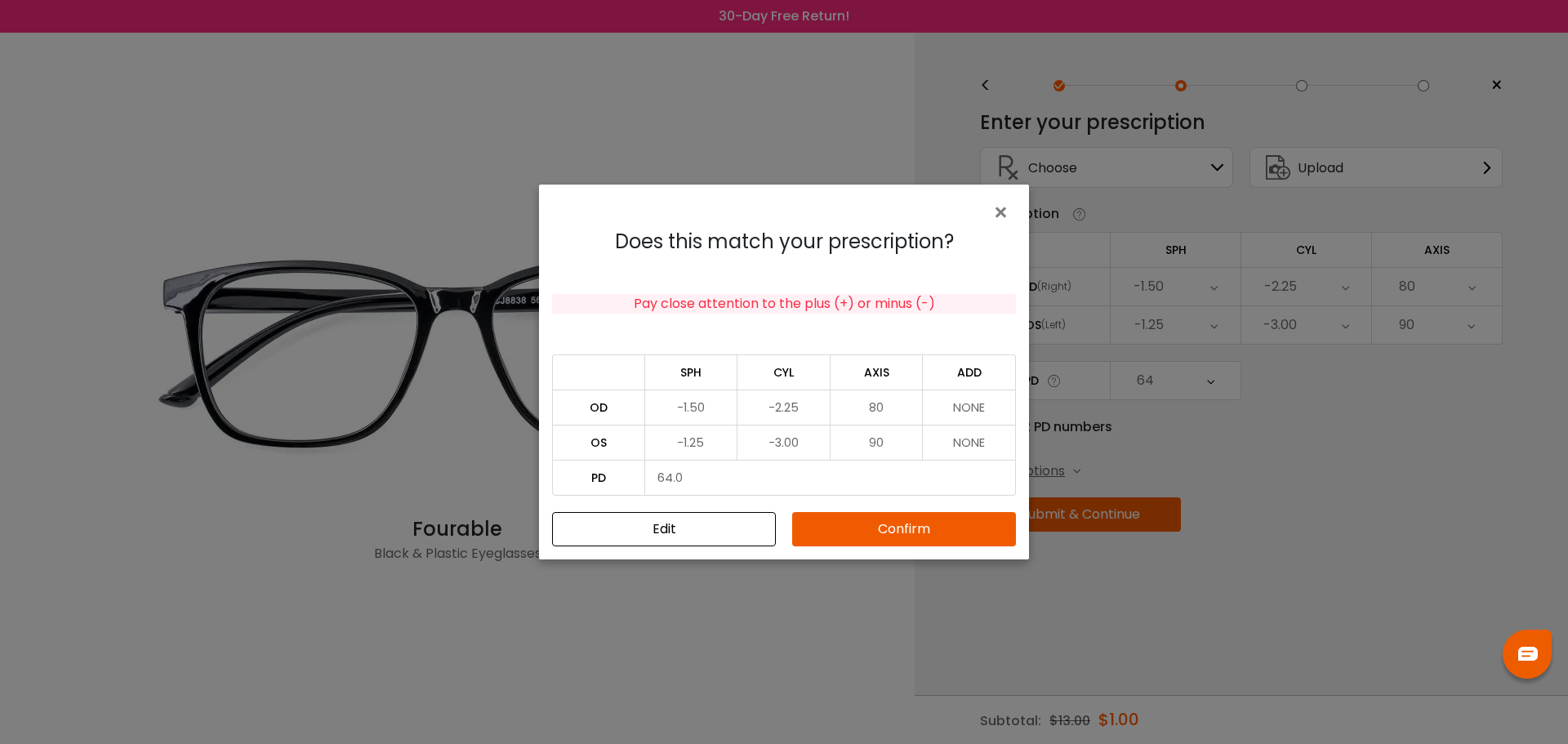
click at [868, 530] on button "Confirm" at bounding box center [904, 529] width 223 height 35
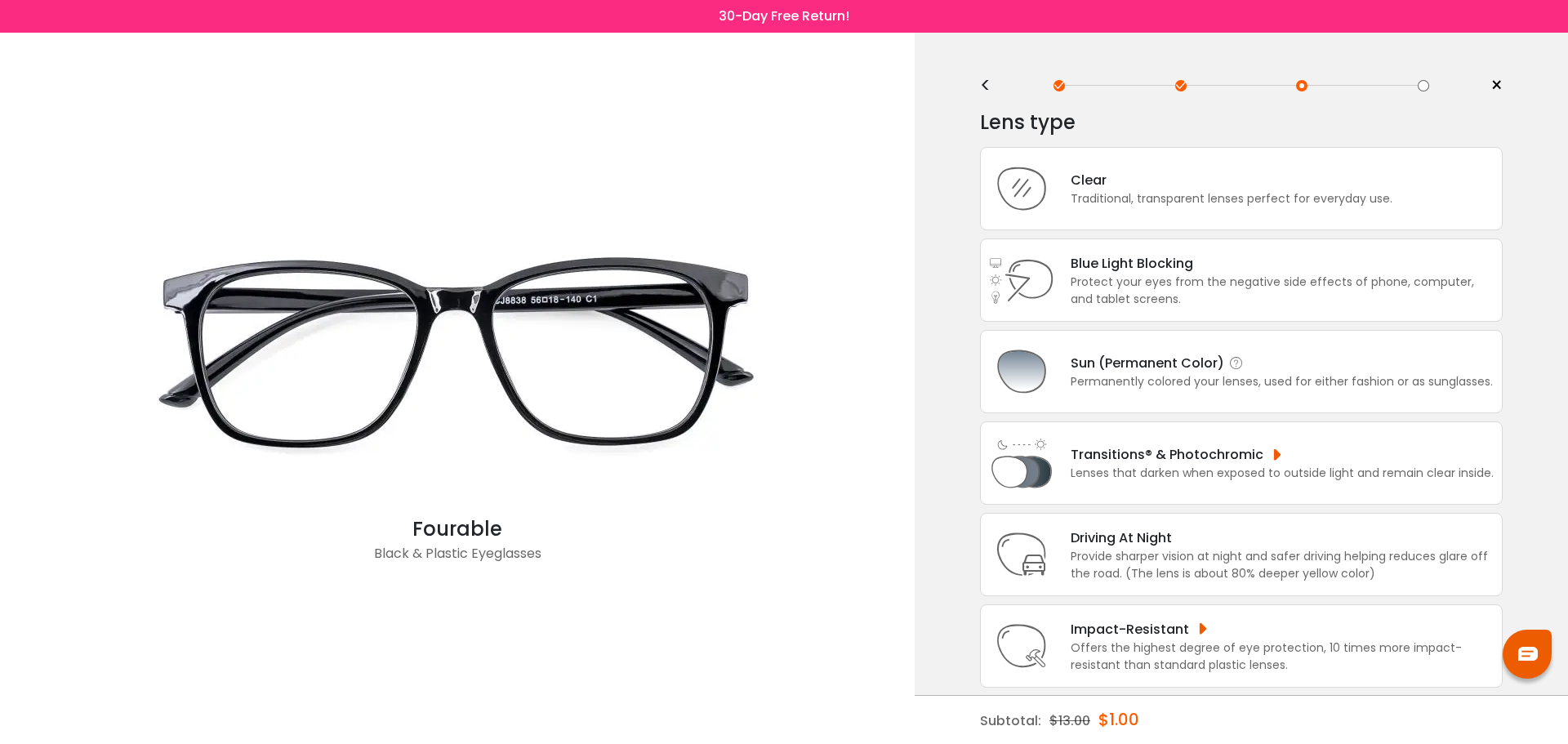
click at [1204, 390] on div "Sun (Permanent Color) Permanently colored your lenses, used for either fashion …" at bounding box center [1241, 372] width 522 height 83
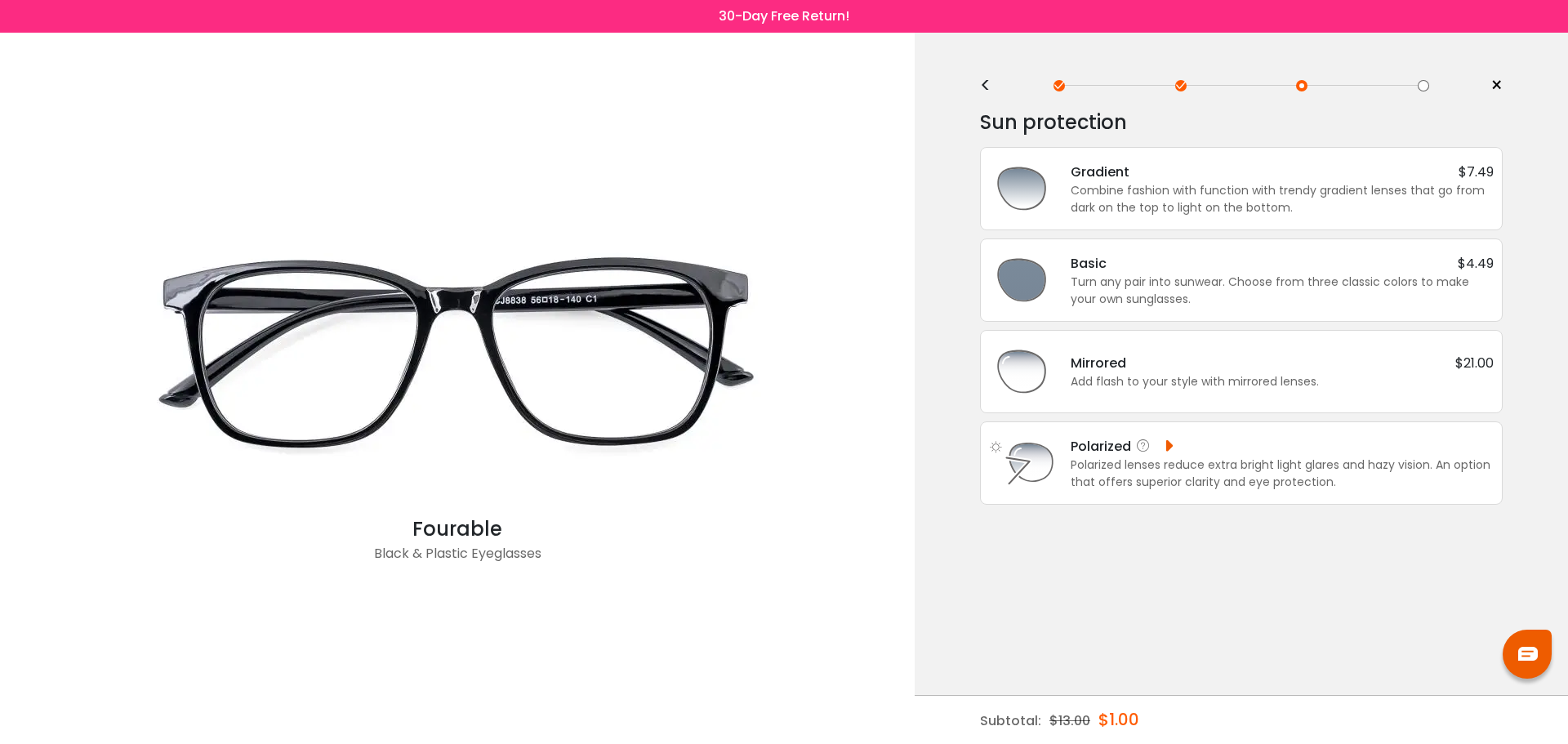
click at [1188, 463] on div "Polarized lenses reduce extra bright light glares and hazy vision. An option th…" at bounding box center [1282, 474] width 423 height 35
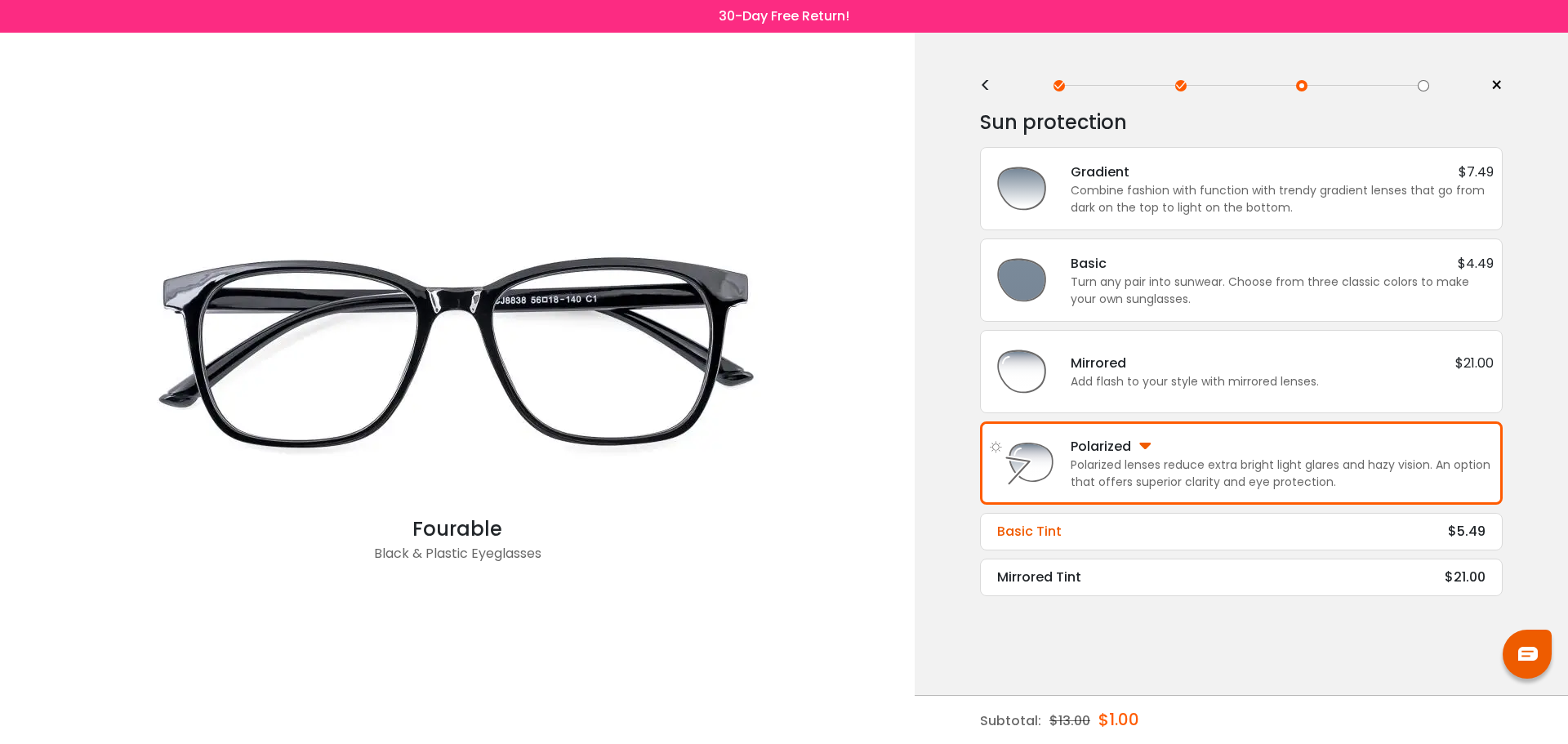
click at [1142, 540] on div "Basic Tint $5.49" at bounding box center [1241, 532] width 489 height 20
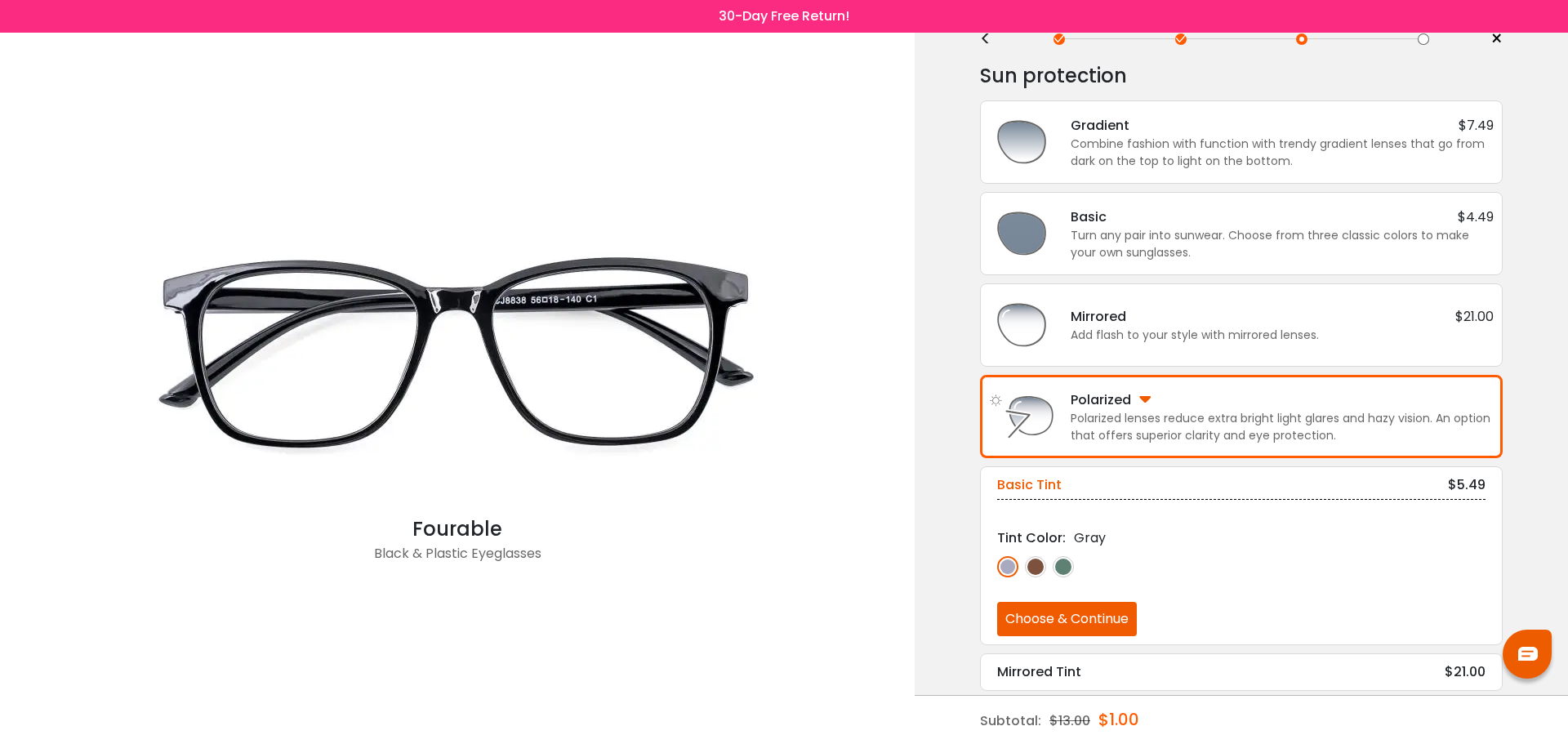
scroll to position [51, 0]
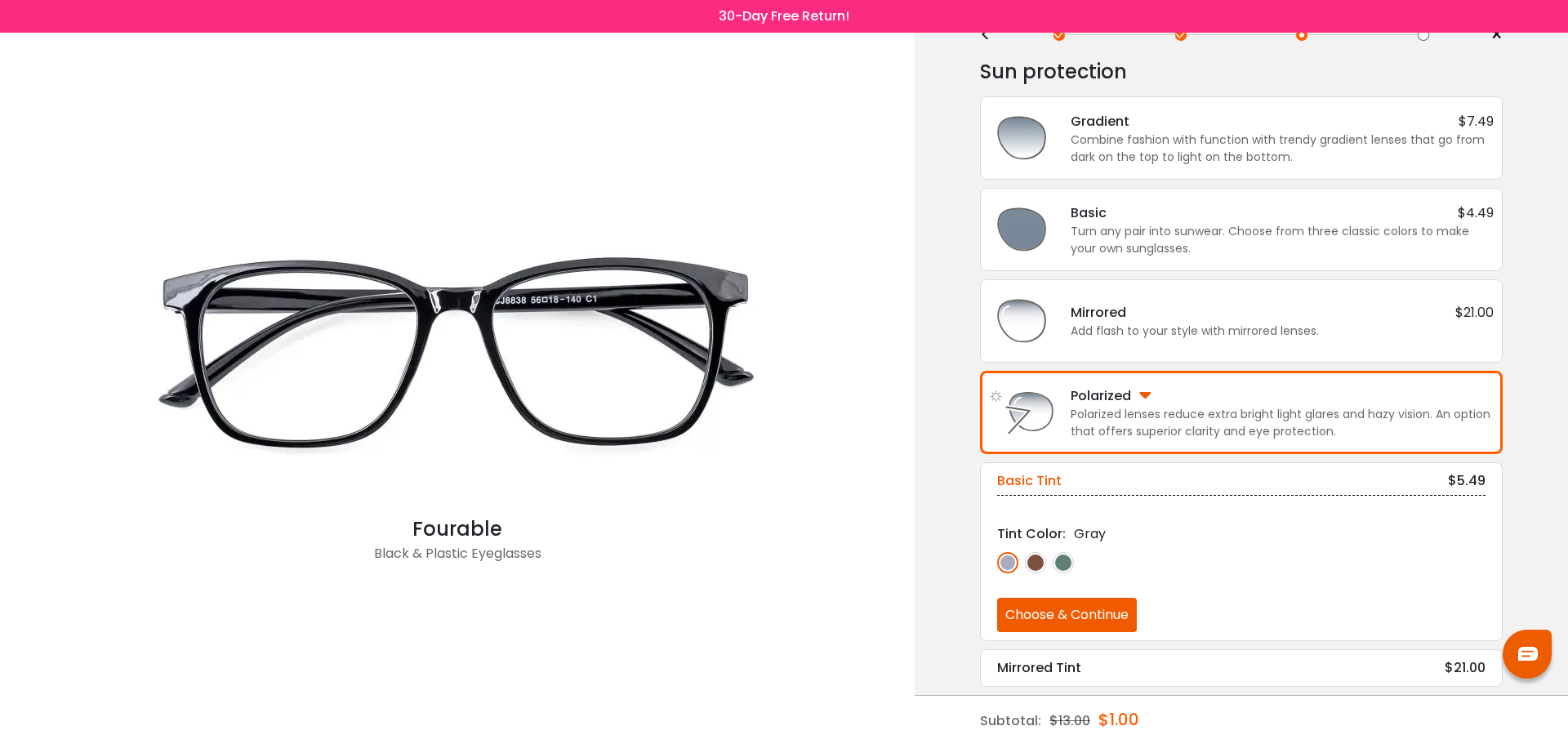
click at [1079, 616] on button "Choose & Continue" at bounding box center [1067, 615] width 140 height 35
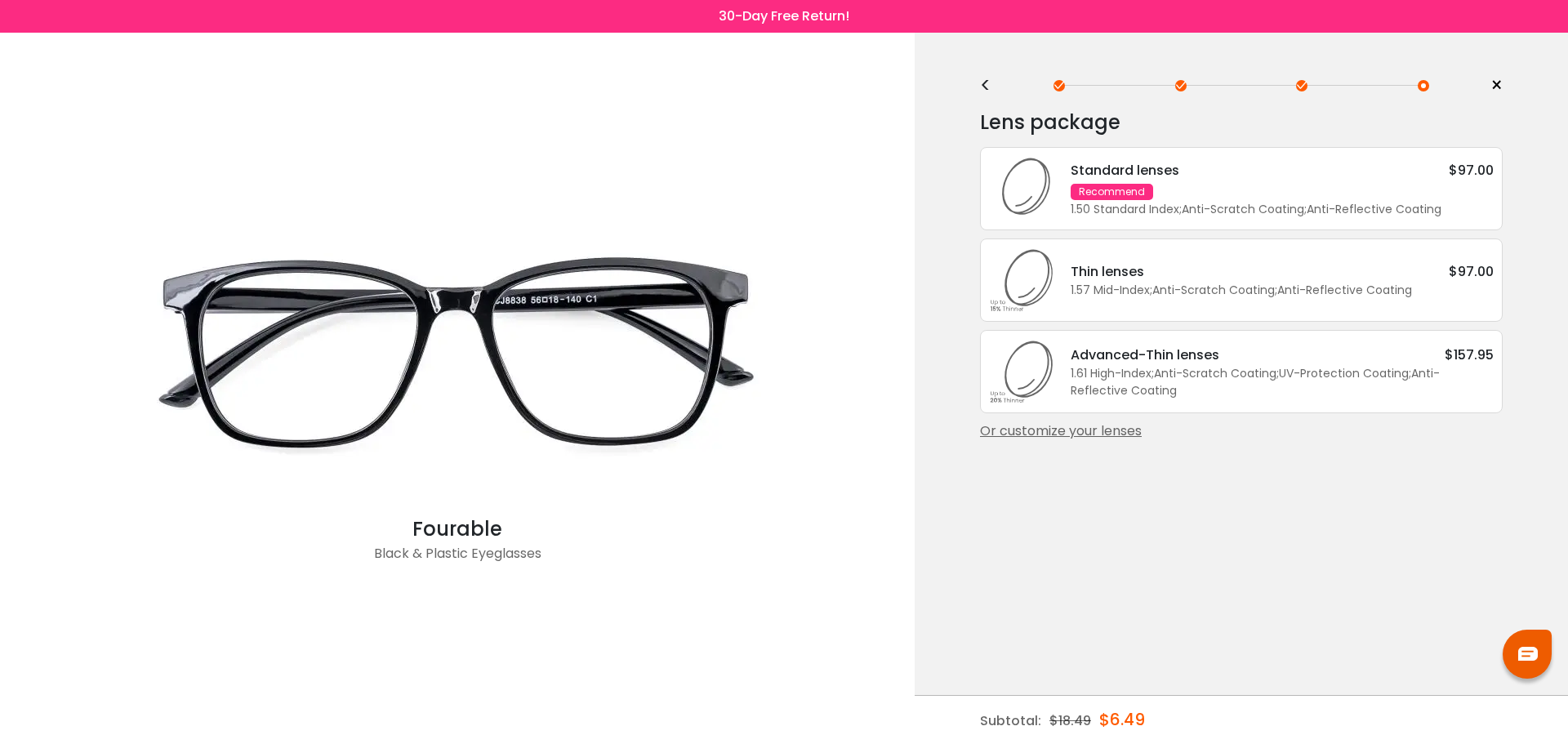
scroll to position [0, 0]
click at [991, 89] on div "<" at bounding box center [992, 85] width 25 height 13
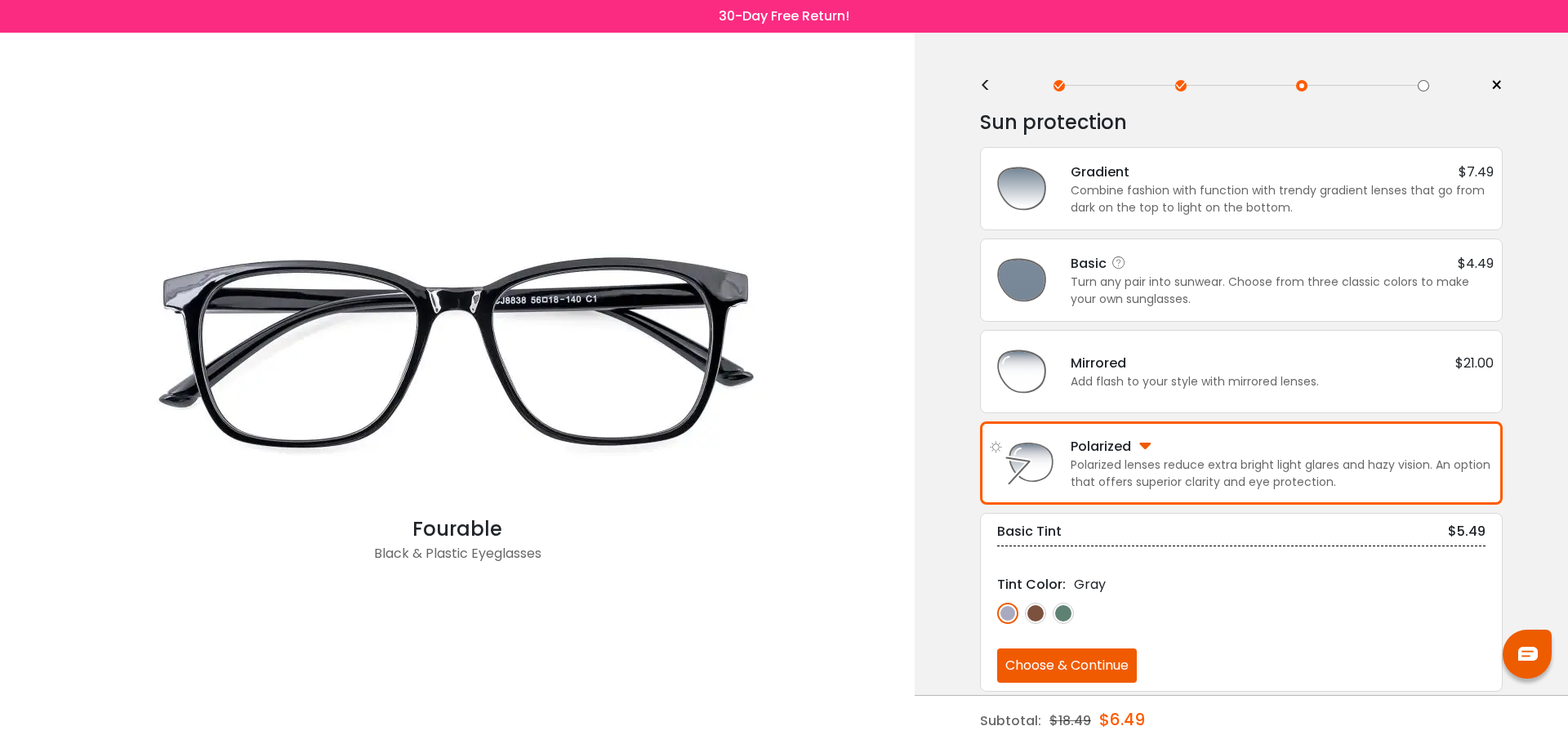
click at [1246, 277] on div "Turn any pair into sunwear. Choose from three classic colors to make your own s…" at bounding box center [1282, 291] width 423 height 35
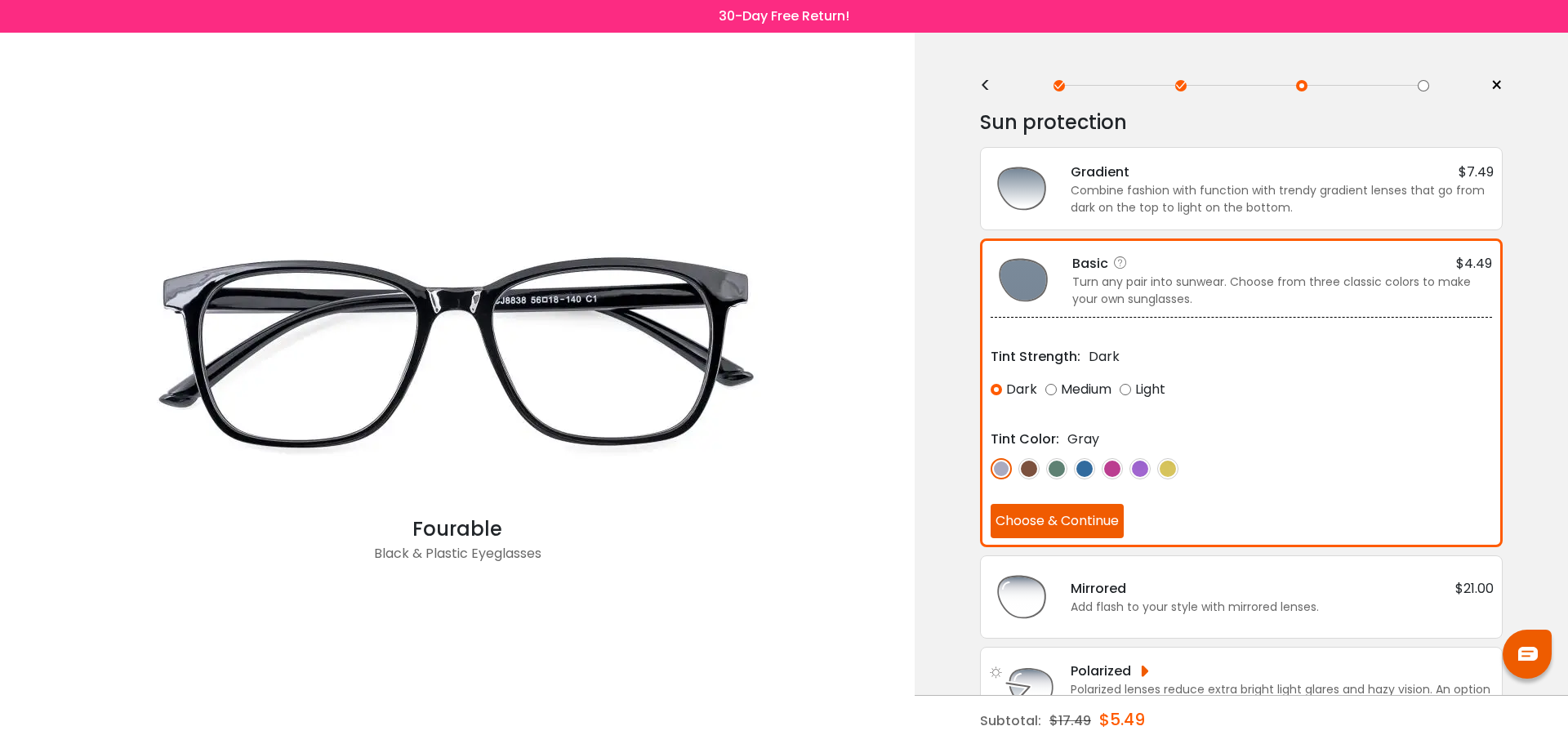
click at [1059, 522] on button "Choose & Continue" at bounding box center [1058, 521] width 133 height 35
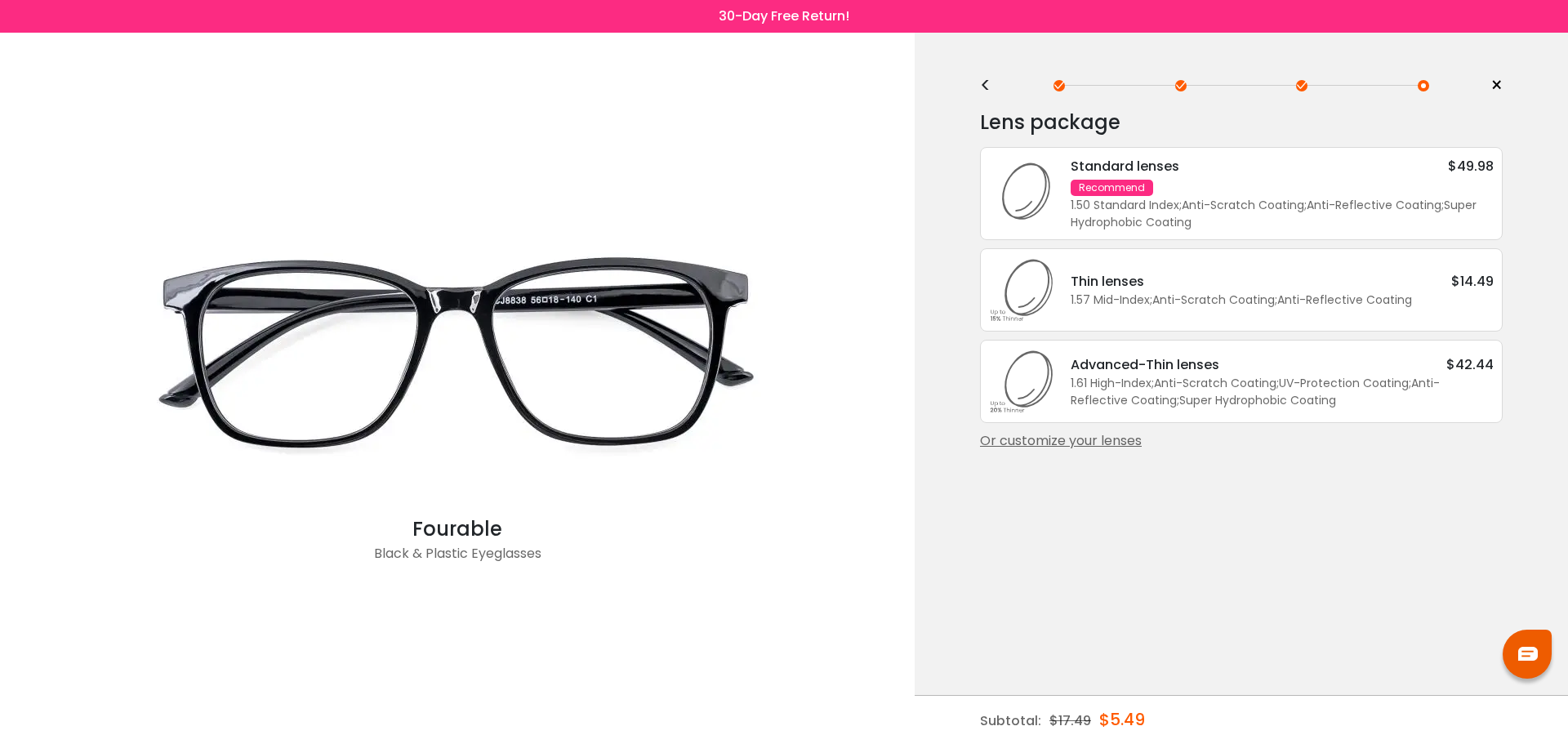
drag, startPoint x: 1184, startPoint y: 293, endPoint x: 1199, endPoint y: 302, distance: 17.5
click at [1186, 296] on div "1.57 Mid-Index ; Anti-Scratch Coating ; Anti-Reflective Coating ;" at bounding box center [1282, 300] width 423 height 17
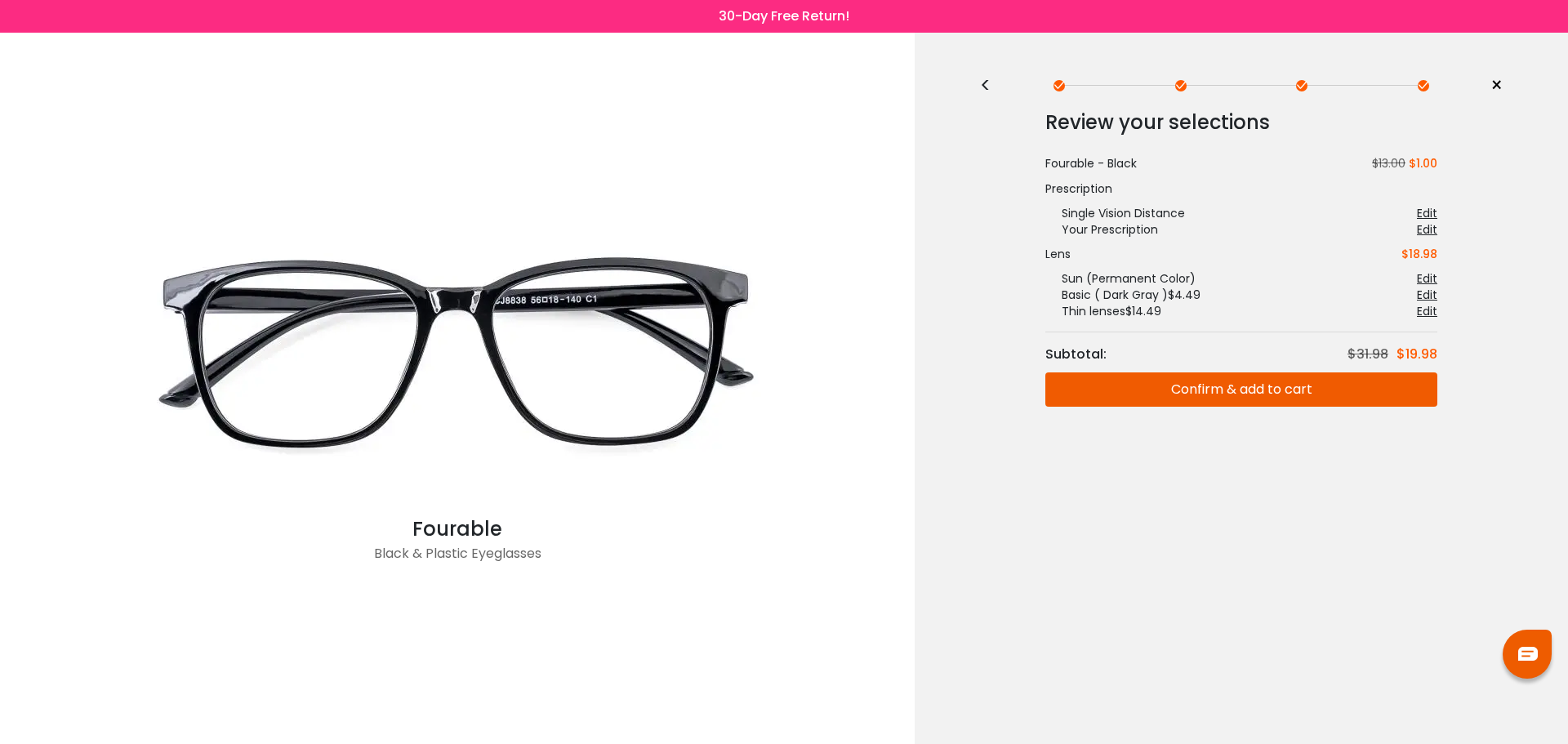
click at [975, 74] on div "< × Choose your usage Single Vision (Distance) This lens helps you see details …" at bounding box center [1241, 388] width 653 height 711
click at [985, 83] on div "<" at bounding box center [992, 85] width 25 height 13
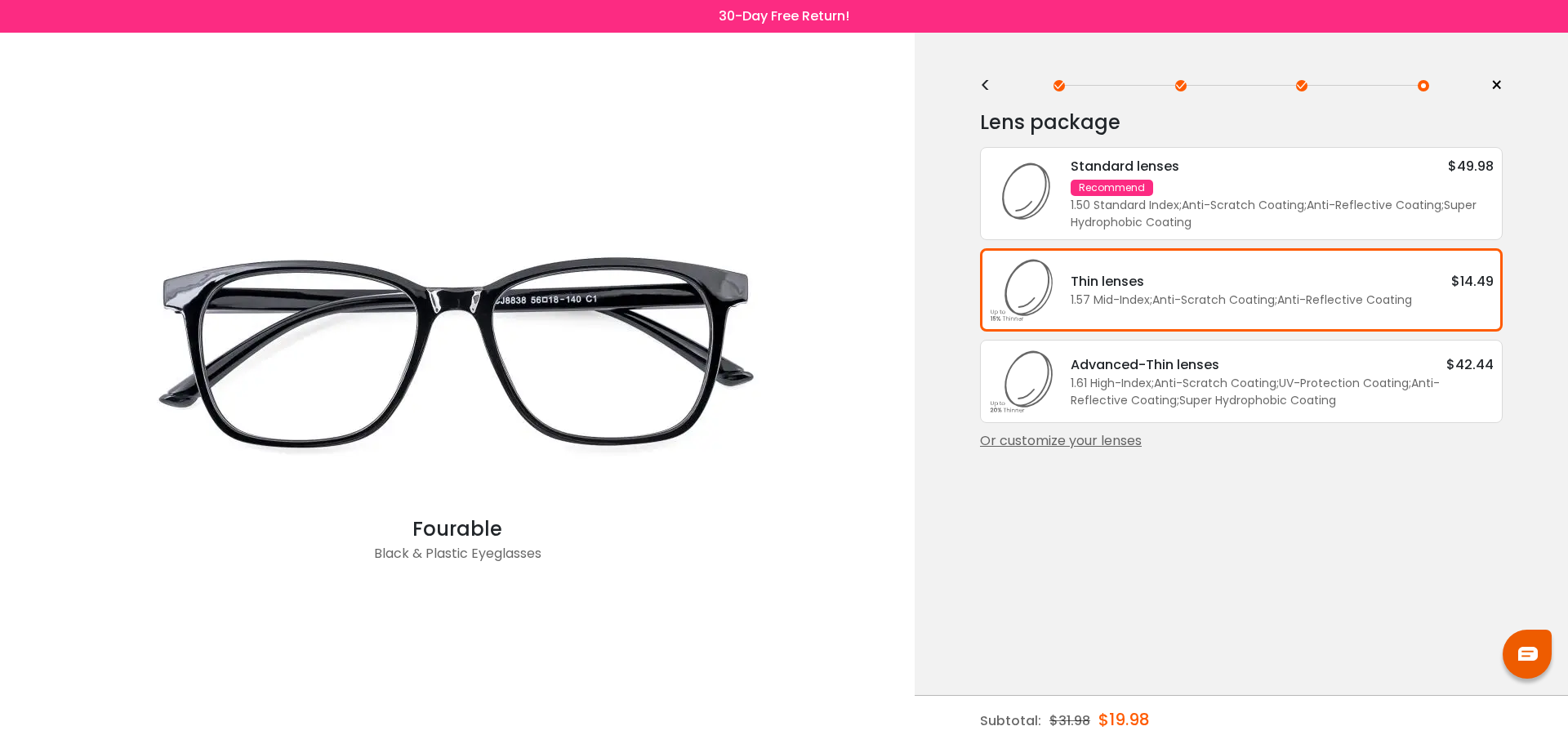
click at [1055, 430] on div "Lens package * Standard lenses $49.98 Recommend 1.50 Standard Index ; Anti-Scra…" at bounding box center [1241, 278] width 522 height 345
click at [1054, 434] on div "Or customize your lenses" at bounding box center [1241, 441] width 522 height 20
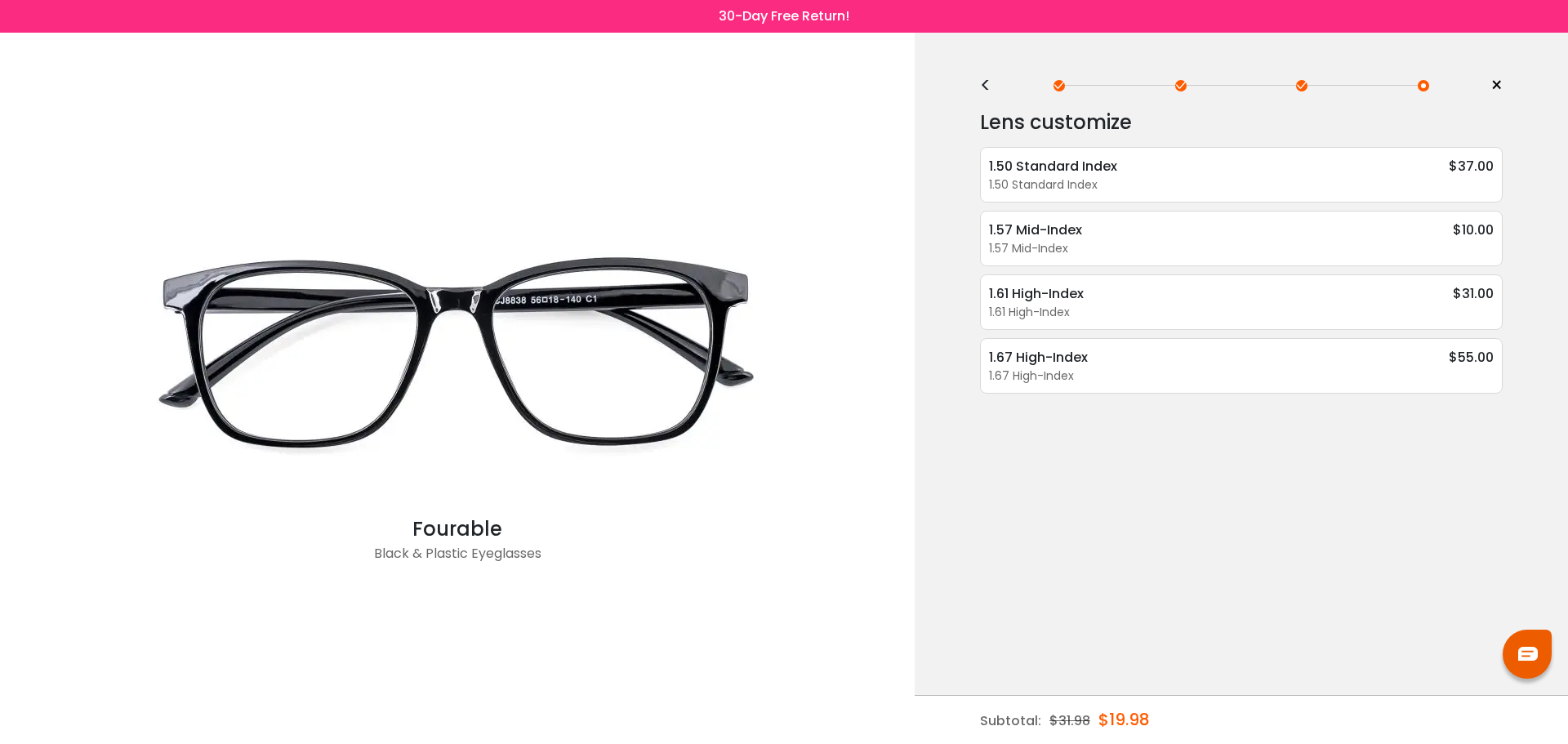
click at [979, 77] on div "< × Choose your usage Single Vision (Distance) This lens helps you see details …" at bounding box center [1241, 388] width 653 height 711
click at [986, 84] on div "<" at bounding box center [992, 85] width 25 height 13
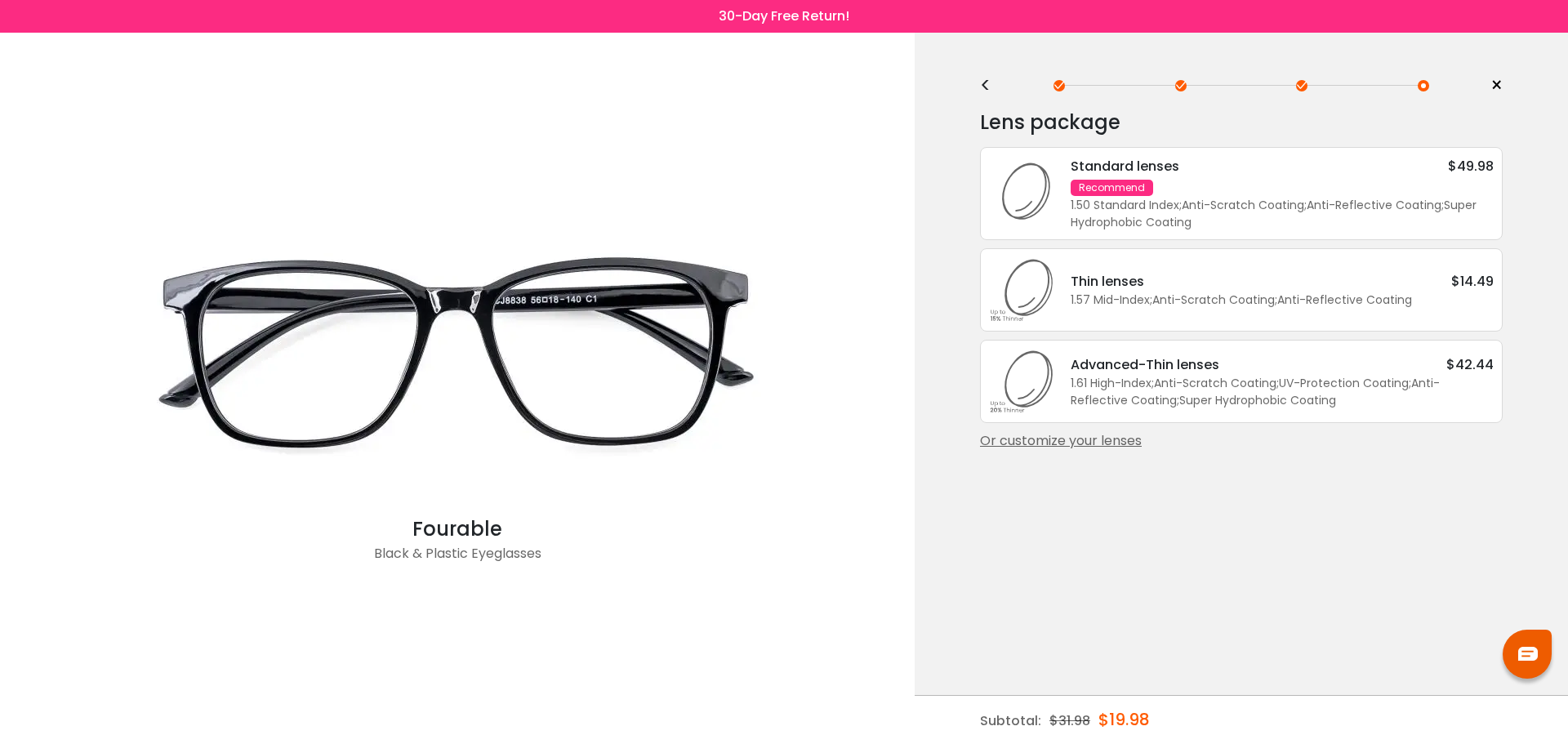
click at [1070, 442] on div "Or customize your lenses" at bounding box center [1241, 441] width 522 height 20
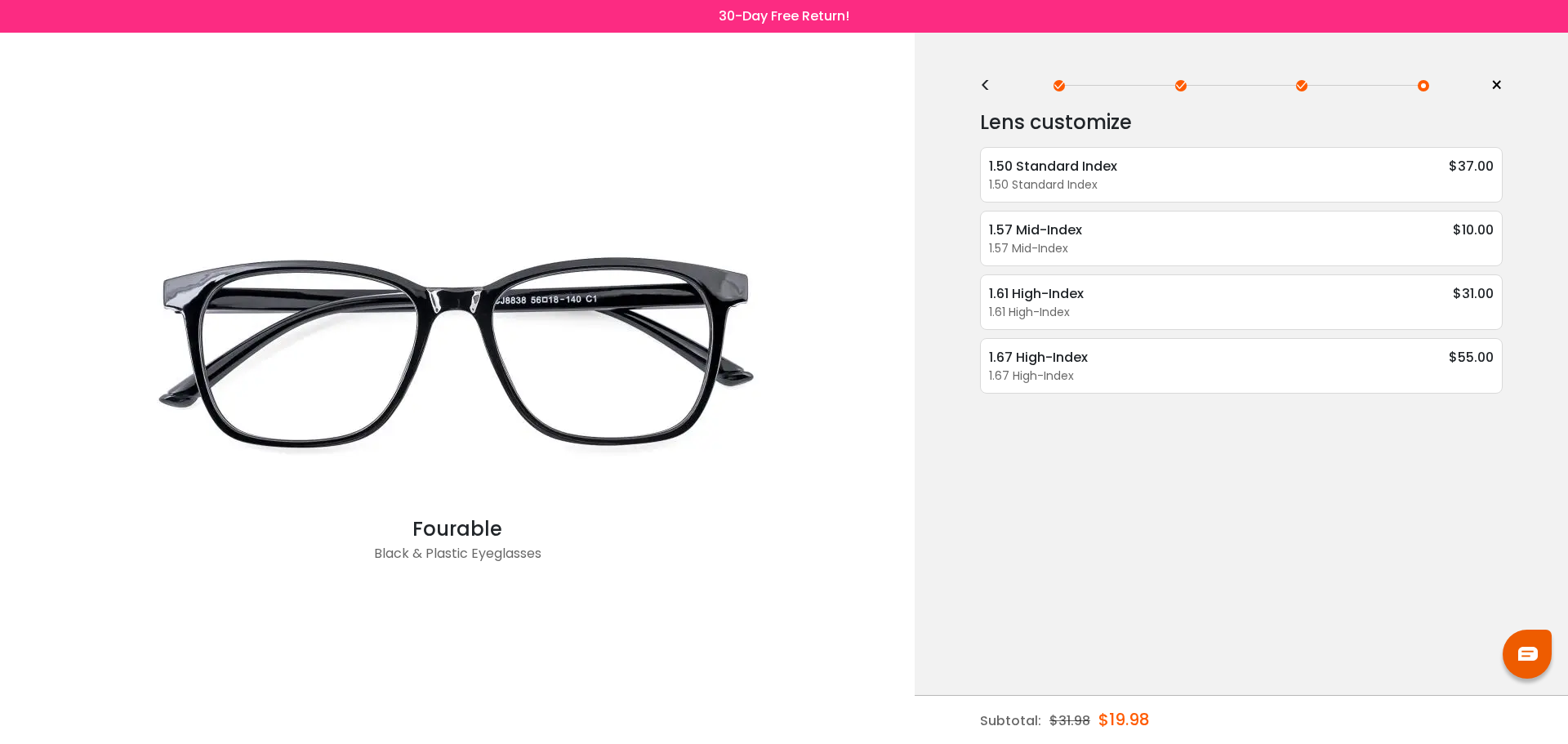
click at [1190, 227] on div "1.57 Mid-Index $10.00" at bounding box center [1241, 229] width 504 height 21
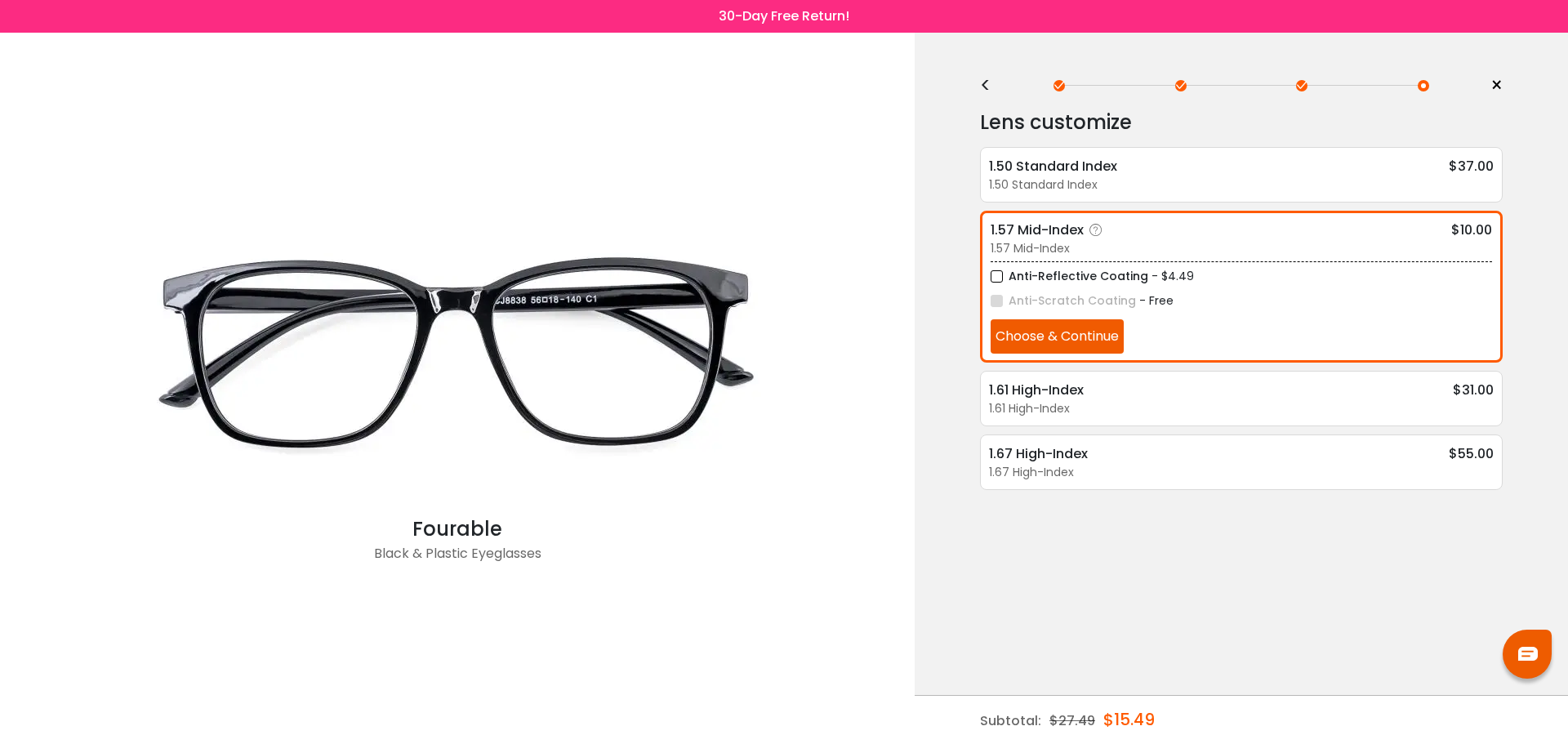
click at [1103, 273] on label "Anti-Reflective Coating" at bounding box center [1069, 276] width 158 height 21
click at [1101, 277] on label "Anti-Reflective Coating" at bounding box center [1069, 276] width 158 height 21
click at [1102, 275] on label "Anti-Reflective Coating" at bounding box center [1069, 276] width 158 height 21
click at [1088, 334] on button "Choose & Continue" at bounding box center [1058, 337] width 133 height 35
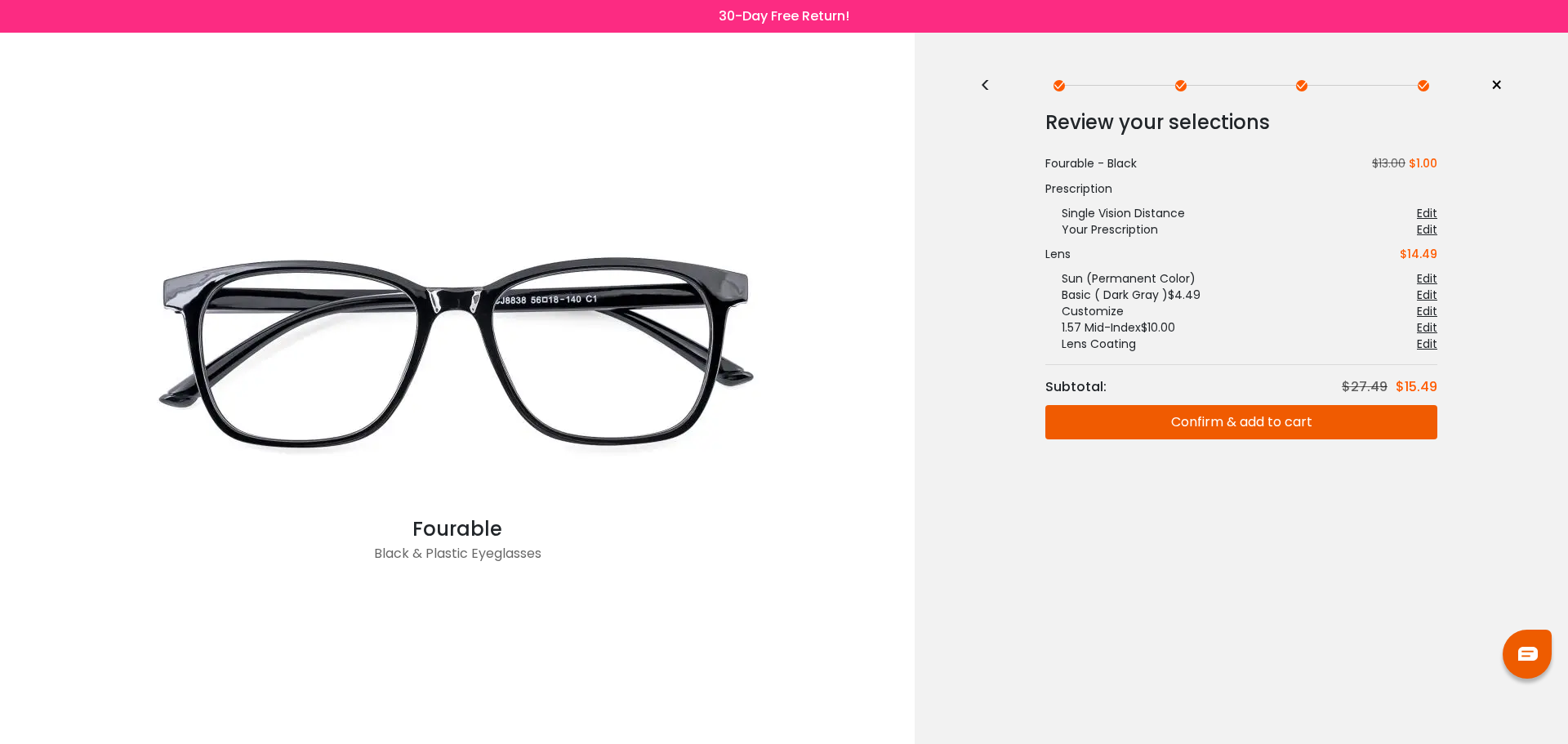
click at [1186, 428] on button "Confirm & add to cart" at bounding box center [1241, 422] width 392 height 35
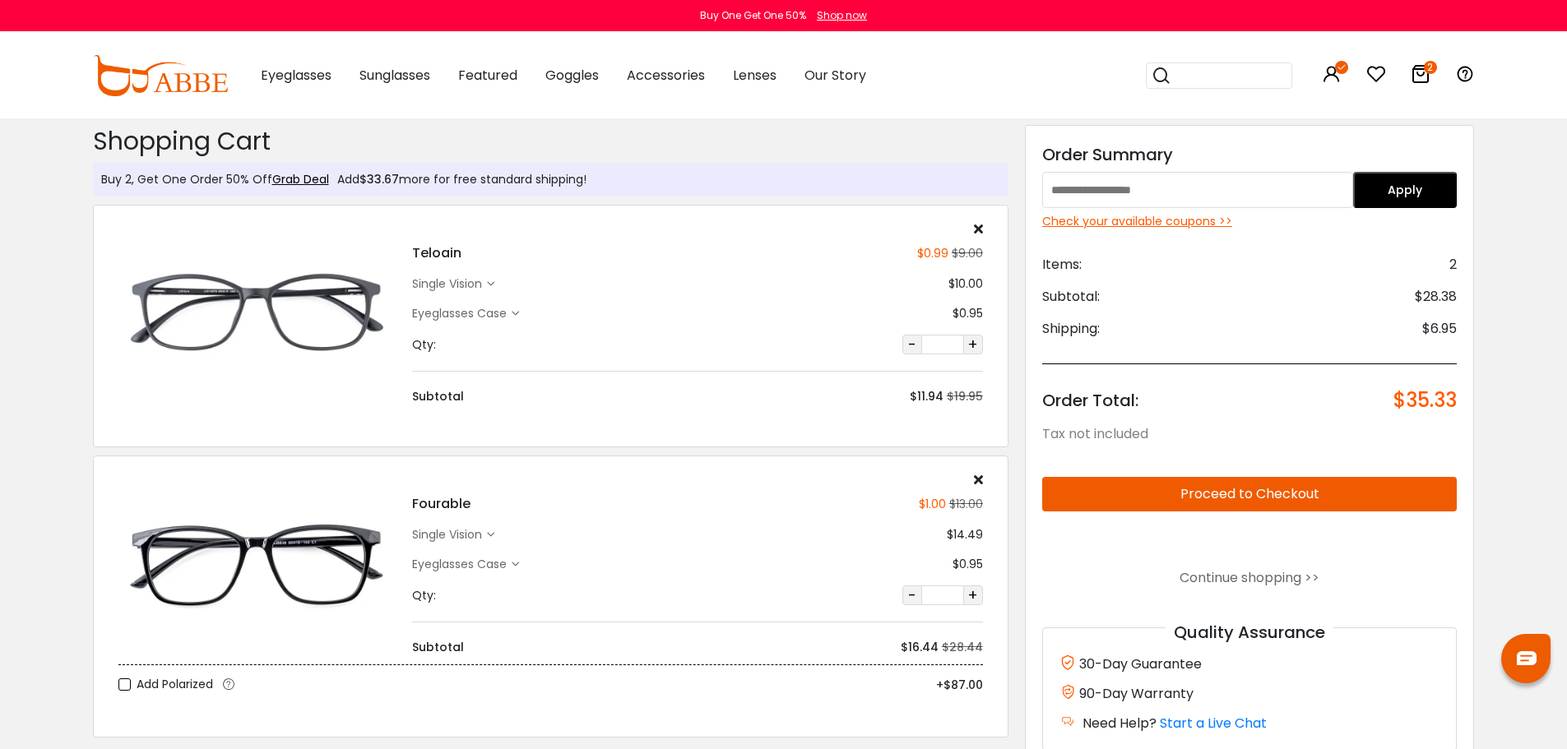
click at [503, 565] on div "Eyeglasses Case" at bounding box center [462, 564] width 100 height 17
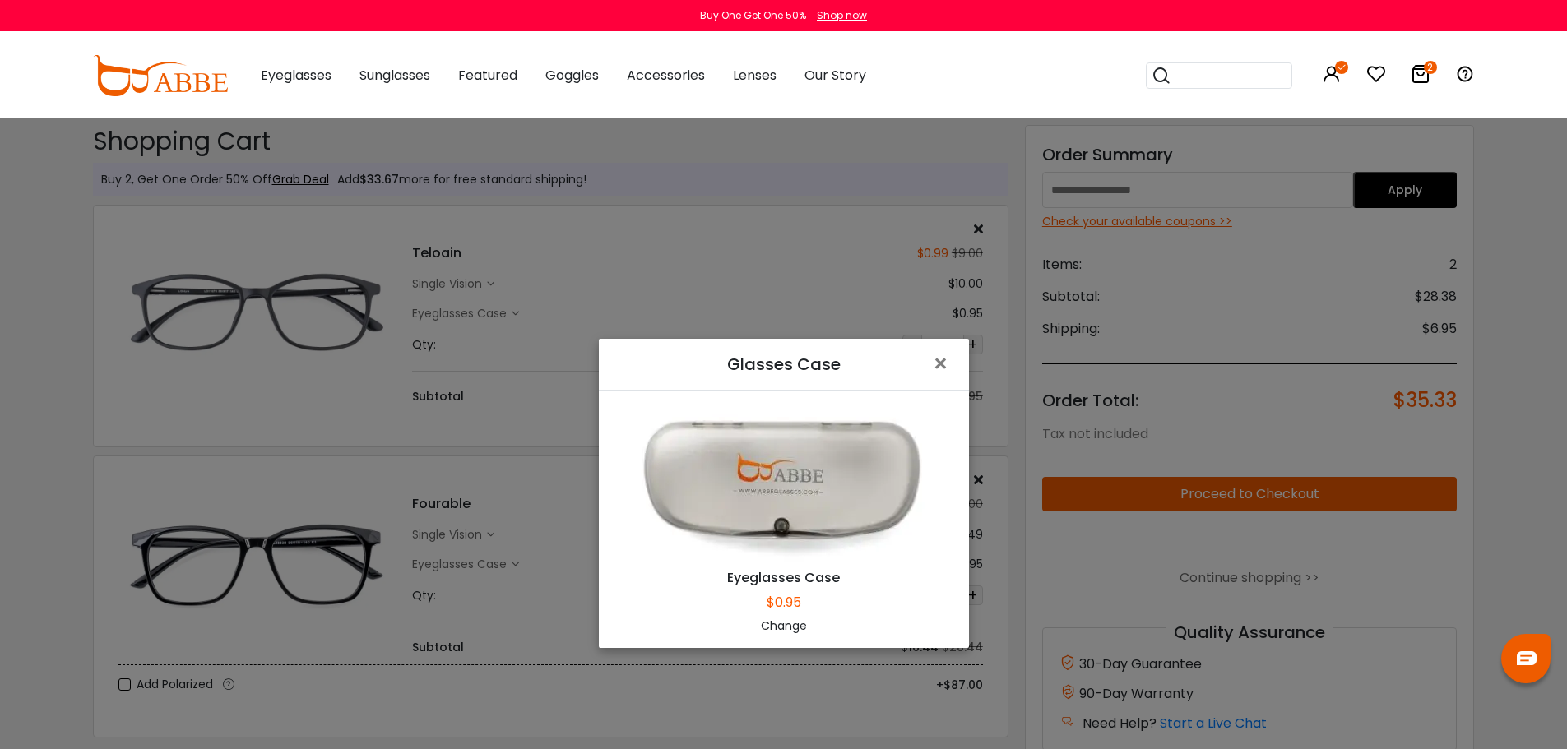
click at [761, 626] on div "Change" at bounding box center [783, 626] width 329 height 17
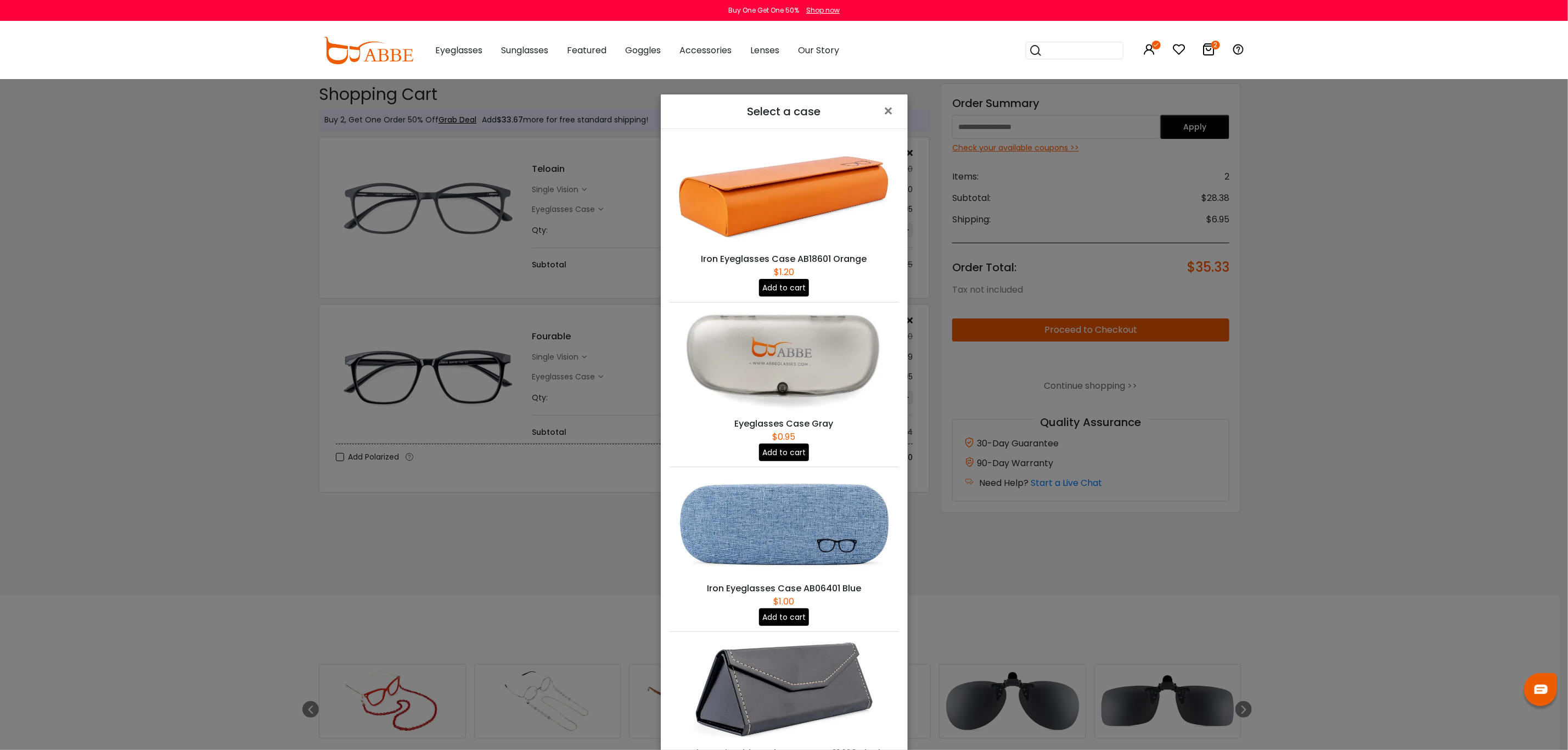
click at [789, 500] on button "Add to cart" at bounding box center [784, 617] width 50 height 17
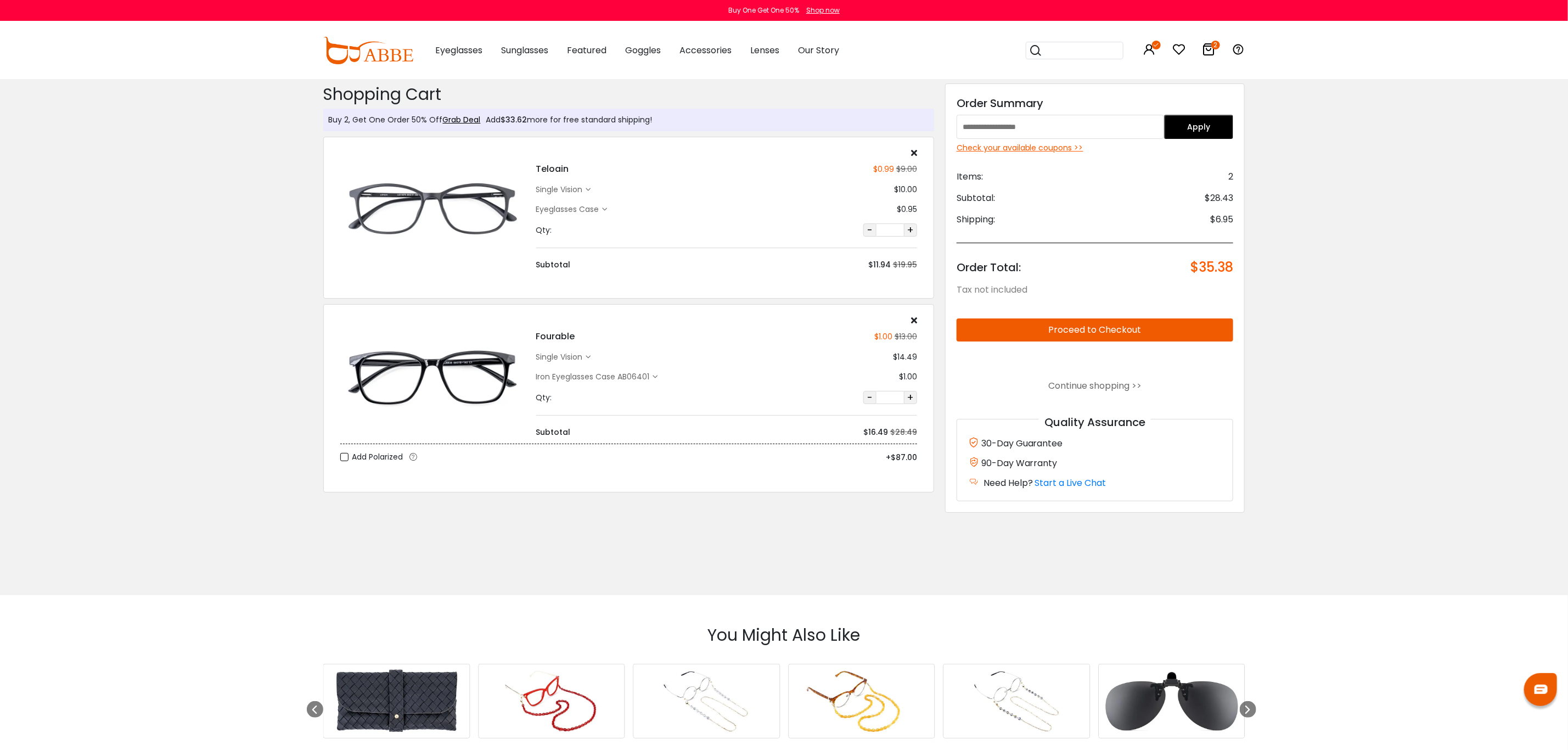
click at [1071, 145] on div "Check your available coupons >>" at bounding box center [1095, 147] width 277 height 11
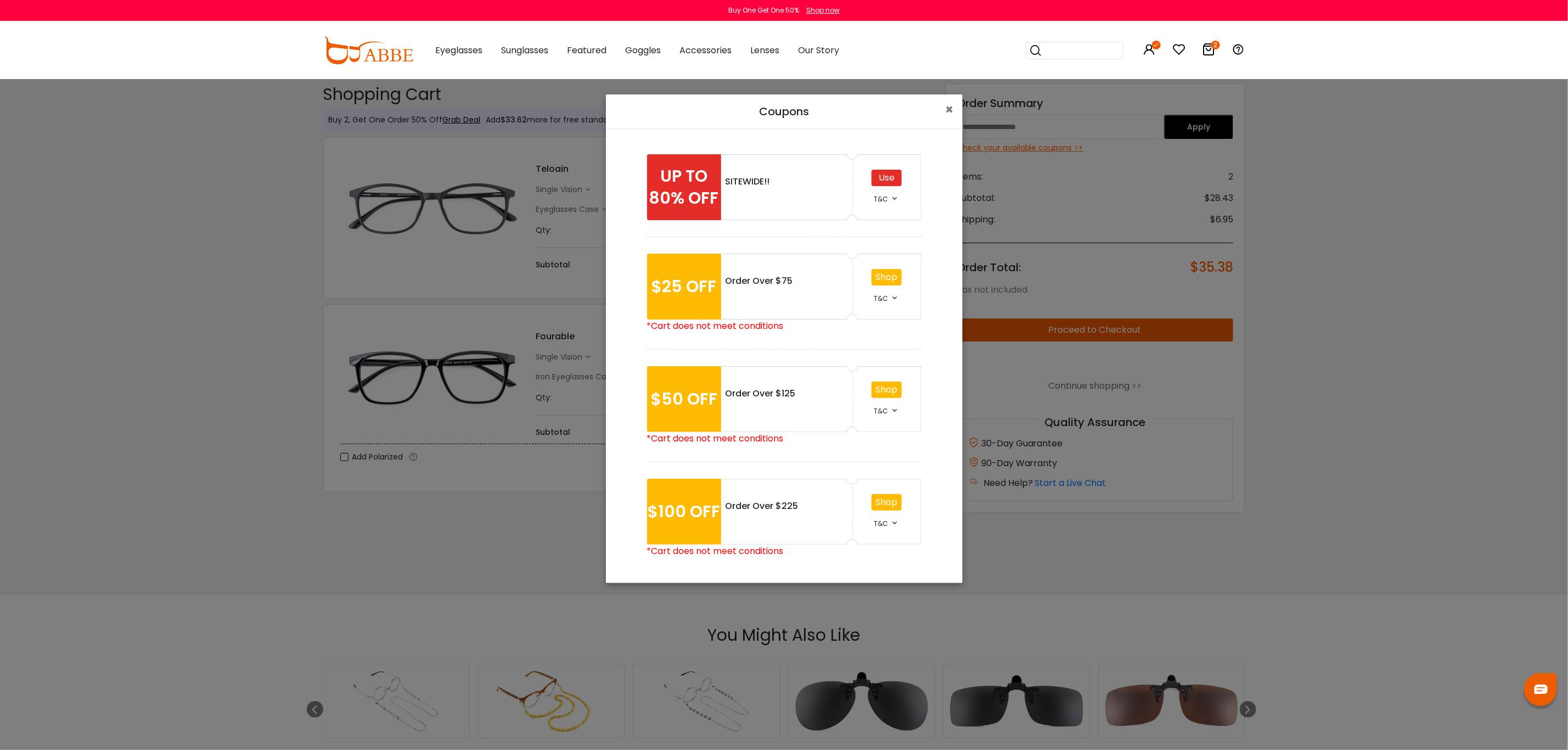
click at [1338, 332] on div "Coupons × UP TO 80% OFF SITEWIDE!! Use T&C *• Offer not includes shipping. *• C…" at bounding box center [784, 375] width 1568 height 750
